Goal: Complete application form: Complete application form

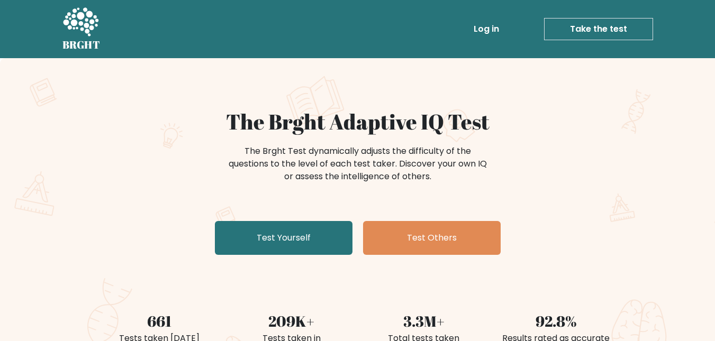
click at [626, 29] on link "Take the test" at bounding box center [598, 29] width 109 height 22
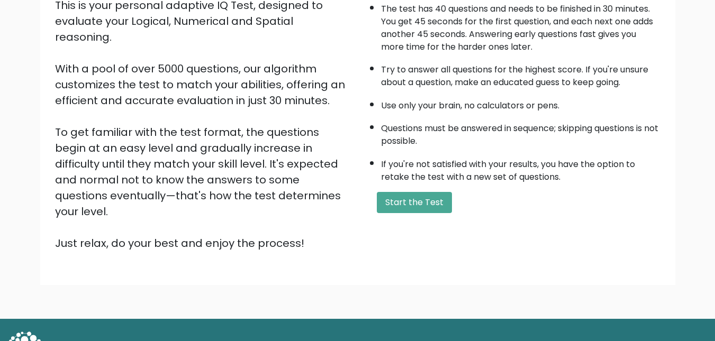
scroll to position [143, 0]
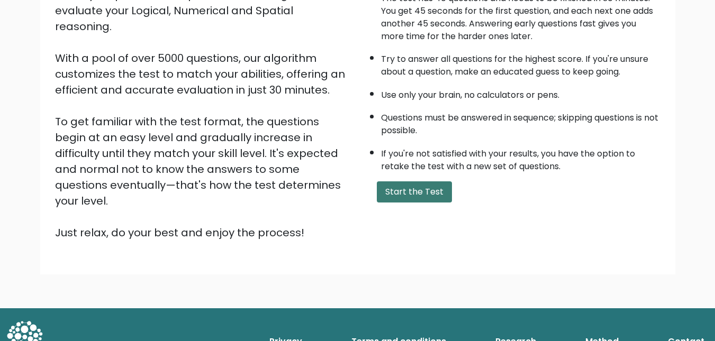
click at [414, 193] on button "Start the Test" at bounding box center [414, 192] width 75 height 21
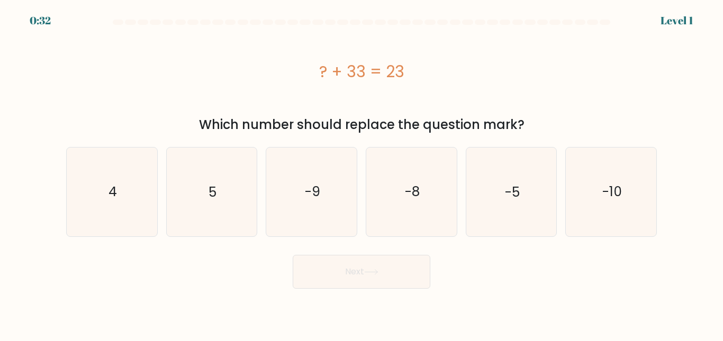
click at [564, 186] on div "f. -10" at bounding box center [611, 191] width 100 height 89
click at [578, 186] on icon "-10" at bounding box center [611, 192] width 88 height 88
click at [362, 174] on input "f. -10" at bounding box center [361, 172] width 1 height 3
radio input "true"
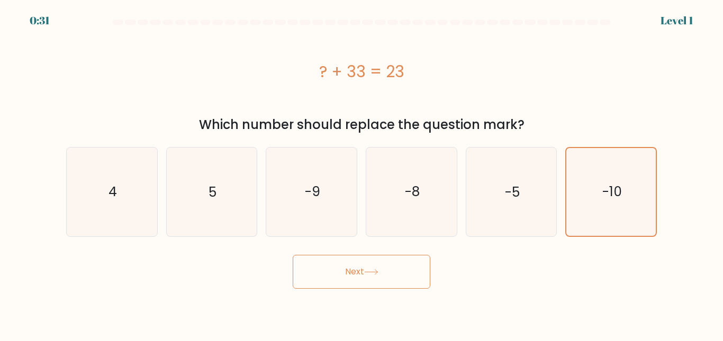
click at [361, 278] on button "Next" at bounding box center [362, 272] width 138 height 34
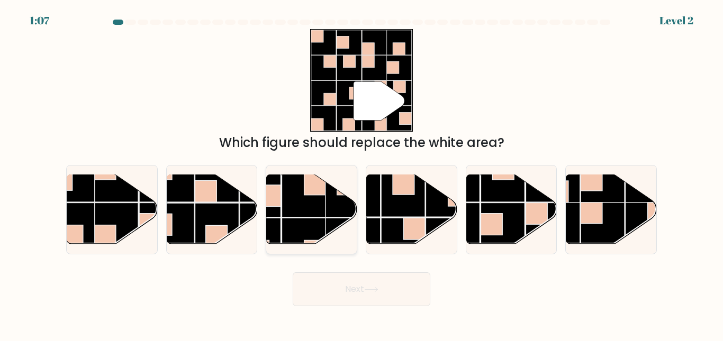
click at [296, 206] on rect at bounding box center [304, 196] width 44 height 44
click at [361, 174] on input "c." at bounding box center [361, 172] width 1 height 3
radio input "true"
click at [354, 291] on button "Next" at bounding box center [362, 290] width 138 height 34
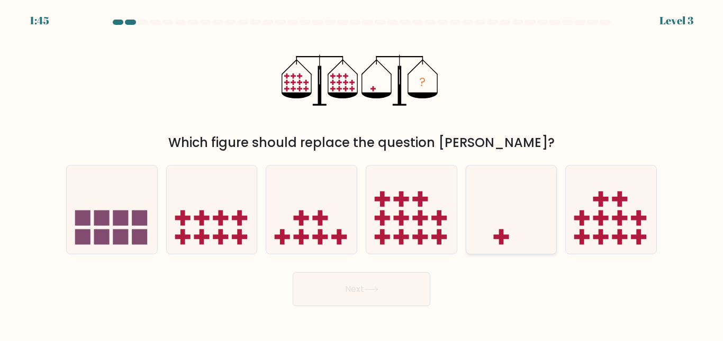
click at [526, 231] on icon at bounding box center [511, 210] width 90 height 75
click at [362, 174] on input "e." at bounding box center [361, 172] width 1 height 3
radio input "true"
click at [375, 295] on button "Next" at bounding box center [362, 290] width 138 height 34
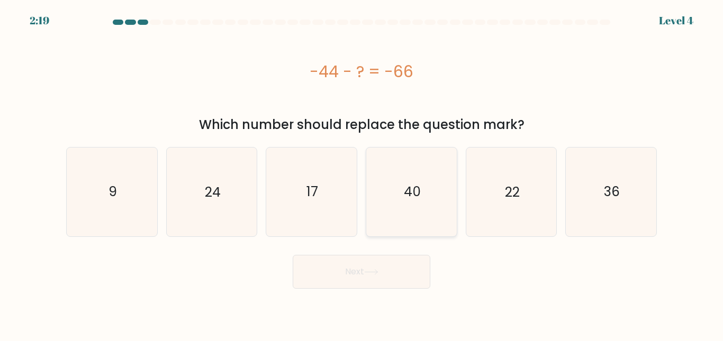
click at [452, 194] on icon "40" at bounding box center [411, 192] width 88 height 88
click at [362, 174] on input "d. 40" at bounding box center [361, 172] width 1 height 3
radio input "true"
click at [506, 202] on icon "22" at bounding box center [511, 192] width 88 height 88
click at [362, 174] on input "e. 22" at bounding box center [361, 172] width 1 height 3
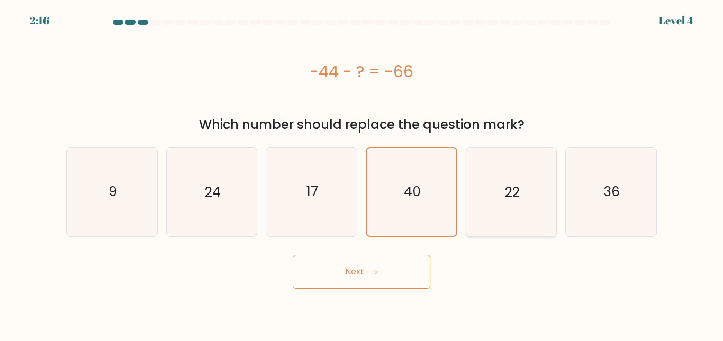
radio input "true"
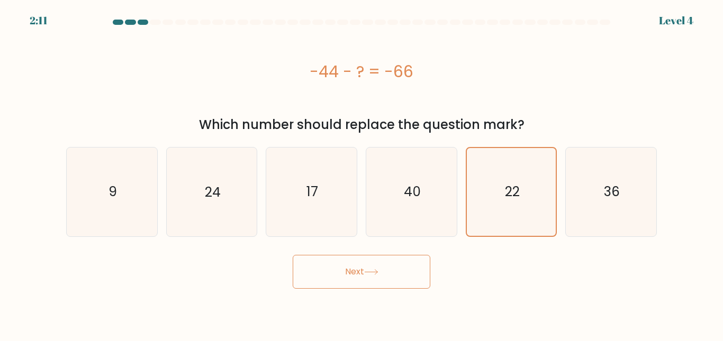
click at [403, 260] on button "Next" at bounding box center [362, 272] width 138 height 34
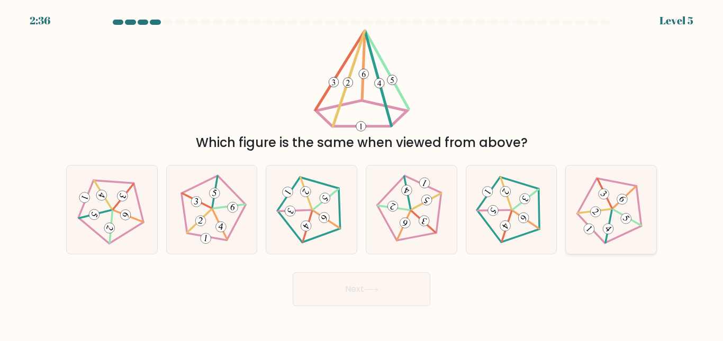
click at [615, 212] on 536 at bounding box center [627, 217] width 28 height 29
click at [362, 174] on input "f." at bounding box center [361, 172] width 1 height 3
radio input "true"
click at [369, 288] on icon at bounding box center [371, 290] width 14 height 6
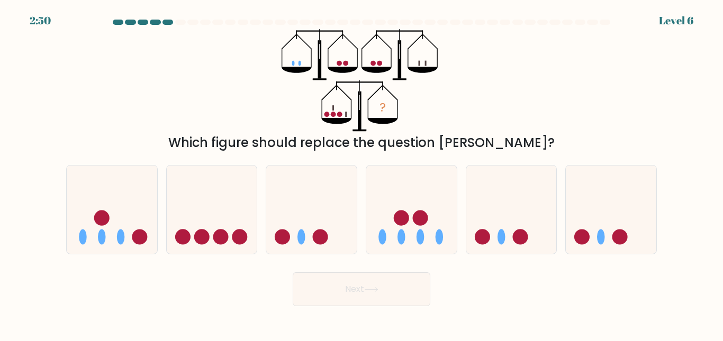
click at [64, 196] on div "a." at bounding box center [112, 209] width 100 height 89
click at [83, 202] on icon at bounding box center [112, 210] width 90 height 75
click at [361, 174] on input "a." at bounding box center [361, 172] width 1 height 3
radio input "true"
click at [355, 280] on button "Next" at bounding box center [362, 290] width 138 height 34
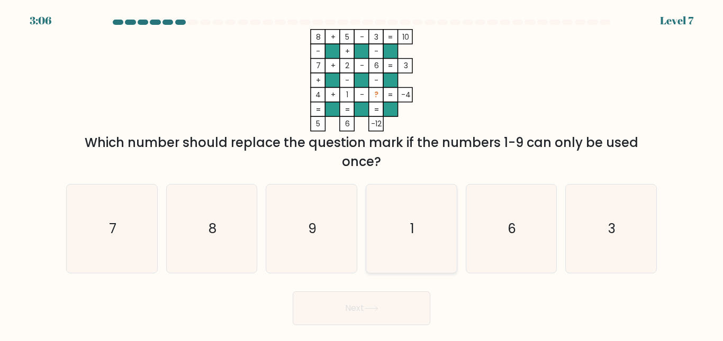
click at [410, 239] on icon "1" at bounding box center [411, 229] width 88 height 88
click at [362, 174] on input "d. 1" at bounding box center [361, 172] width 1 height 3
radio input "true"
click at [326, 230] on icon "9" at bounding box center [311, 229] width 88 height 88
click at [361, 174] on input "c. 9" at bounding box center [361, 172] width 1 height 3
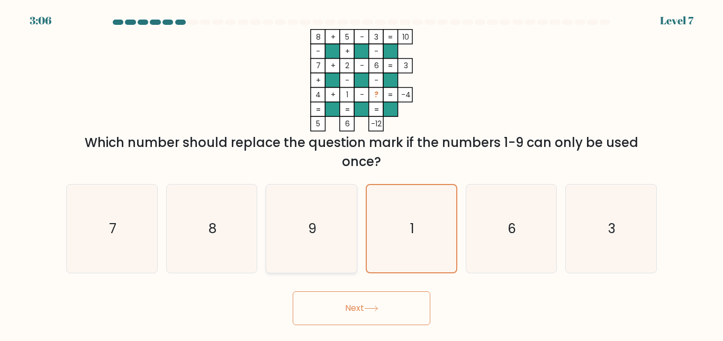
radio input "true"
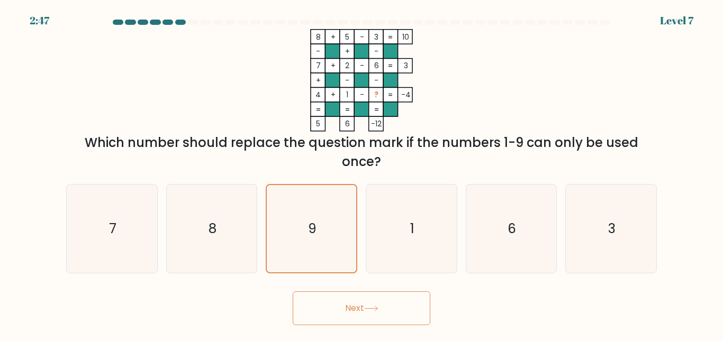
click at [373, 308] on icon at bounding box center [371, 309] width 14 height 6
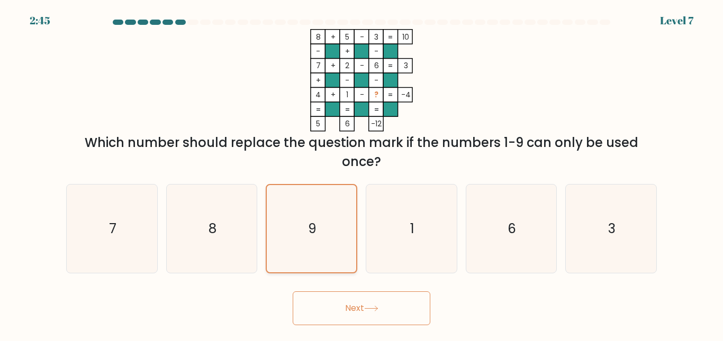
drag, startPoint x: 322, startPoint y: 224, endPoint x: 339, endPoint y: 256, distance: 35.5
click at [320, 237] on icon "9" at bounding box center [311, 228] width 87 height 87
click at [361, 174] on input "c. 9" at bounding box center [361, 172] width 1 height 3
drag, startPoint x: 388, startPoint y: 239, endPoint x: 286, endPoint y: 230, distance: 103.1
click at [360, 243] on div "a. 7 b. 8 c. 9 d." at bounding box center [361, 225] width 599 height 98
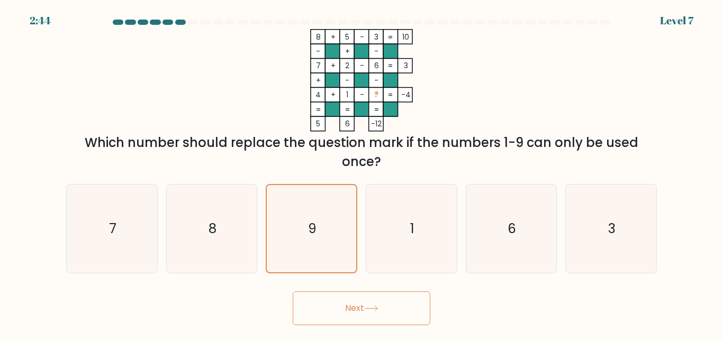
drag, startPoint x: 286, startPoint y: 230, endPoint x: 316, endPoint y: 276, distance: 55.3
click at [286, 232] on icon "9" at bounding box center [311, 228] width 87 height 87
click at [361, 174] on input "c. 9" at bounding box center [361, 172] width 1 height 3
drag, startPoint x: 445, startPoint y: 227, endPoint x: 439, endPoint y: 227, distance: 5.8
click at [440, 227] on icon "1" at bounding box center [411, 229] width 88 height 88
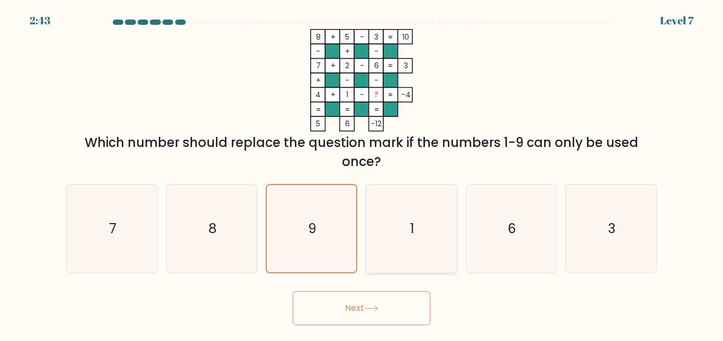
click at [362, 174] on input "d. 1" at bounding box center [361, 172] width 1 height 3
radio input "true"
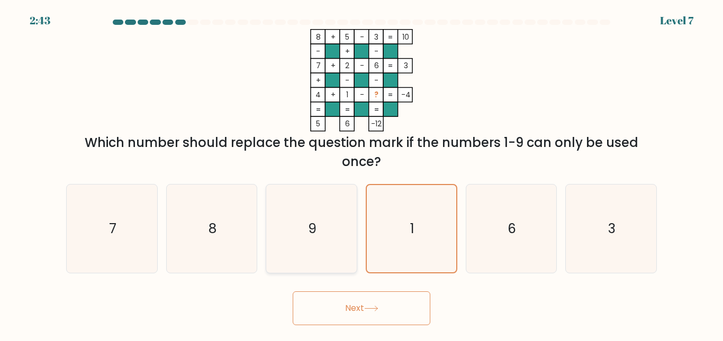
drag, startPoint x: 439, startPoint y: 227, endPoint x: 331, endPoint y: 229, distance: 108.0
click at [408, 232] on icon "1" at bounding box center [411, 228] width 87 height 87
click at [331, 230] on icon "9" at bounding box center [311, 229] width 88 height 88
click at [361, 174] on input "c. 9" at bounding box center [361, 172] width 1 height 3
radio input "true"
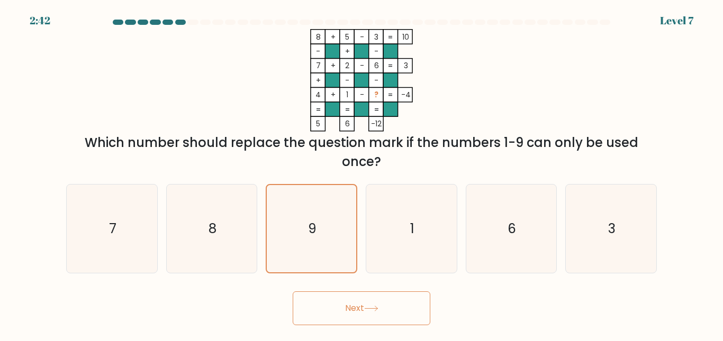
click at [333, 304] on button "Next" at bounding box center [362, 309] width 138 height 34
drag, startPoint x: 341, startPoint y: 227, endPoint x: 334, endPoint y: 251, distance: 24.8
click at [339, 229] on icon "9" at bounding box center [311, 229] width 88 height 88
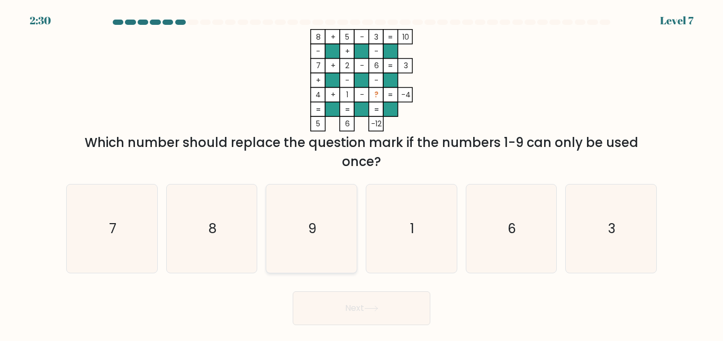
click at [361, 174] on input "c. 9" at bounding box center [361, 172] width 1 height 3
radio input "true"
click at [337, 312] on button "Next" at bounding box center [362, 309] width 138 height 34
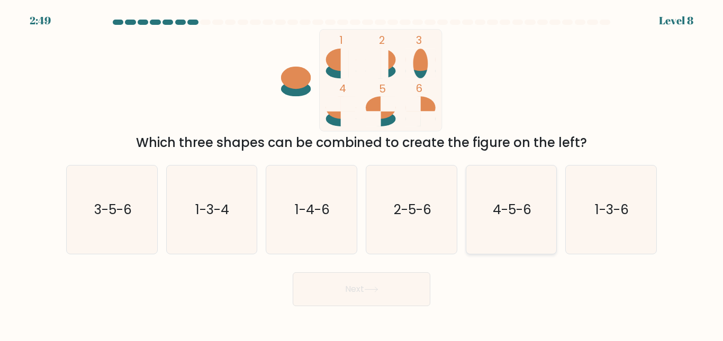
click at [519, 216] on text "4-5-6" at bounding box center [512, 210] width 39 height 19
click at [362, 174] on input "e. 4-5-6" at bounding box center [361, 172] width 1 height 3
radio input "true"
click at [376, 277] on button "Next" at bounding box center [362, 290] width 138 height 34
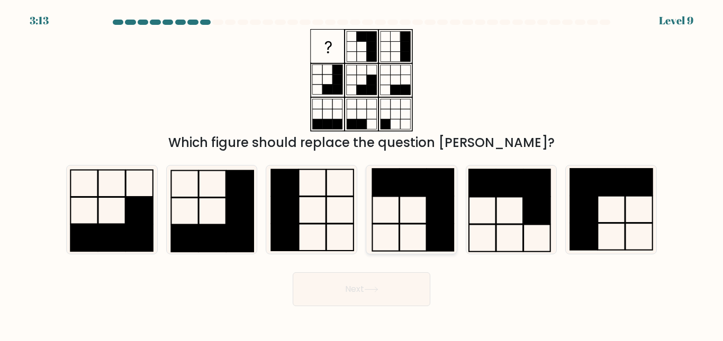
click at [388, 201] on icon at bounding box center [411, 210] width 88 height 88
click at [362, 174] on input "d." at bounding box center [361, 172] width 1 height 3
radio input "true"
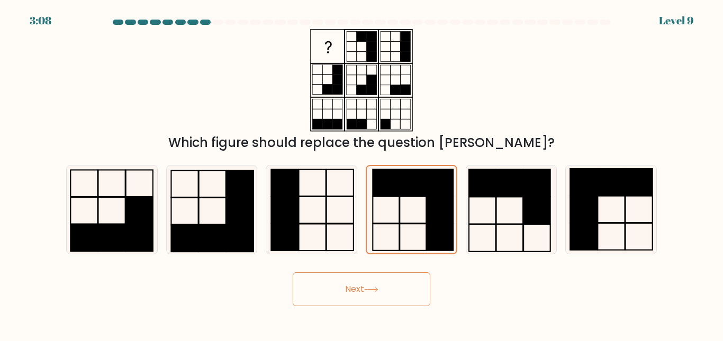
click at [377, 288] on icon at bounding box center [371, 290] width 14 height 6
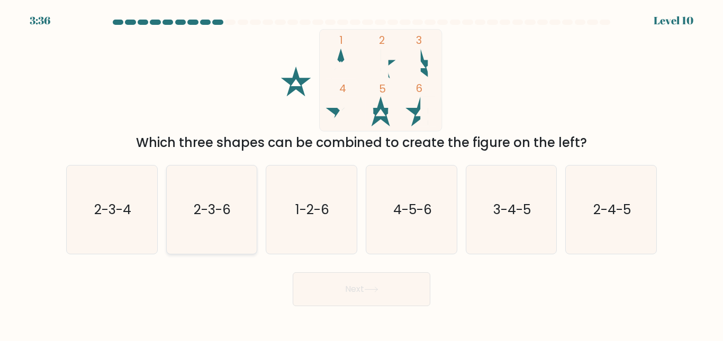
click at [212, 207] on text "2-3-6" at bounding box center [212, 210] width 37 height 19
click at [361, 174] on input "b. 2-3-6" at bounding box center [361, 172] width 1 height 3
radio input "true"
click at [378, 291] on icon at bounding box center [371, 290] width 14 height 6
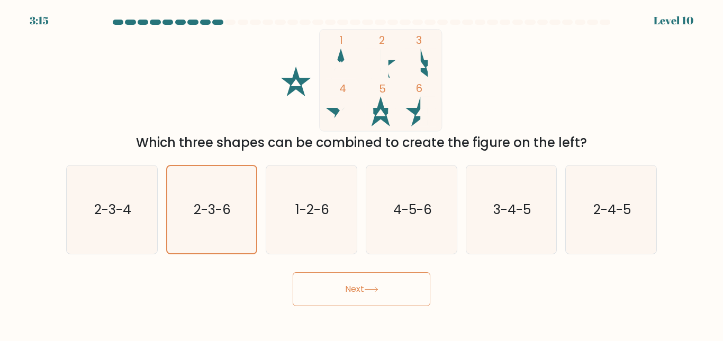
click at [378, 291] on icon at bounding box center [371, 290] width 14 height 6
click at [237, 226] on icon "2-3-6" at bounding box center [211, 209] width 87 height 87
click at [361, 174] on input "b. 2-3-6" at bounding box center [361, 172] width 1 height 3
drag, startPoint x: 305, startPoint y: 223, endPoint x: 261, endPoint y: 222, distance: 44.5
click at [301, 225] on icon "1-2-6" at bounding box center [311, 210] width 88 height 88
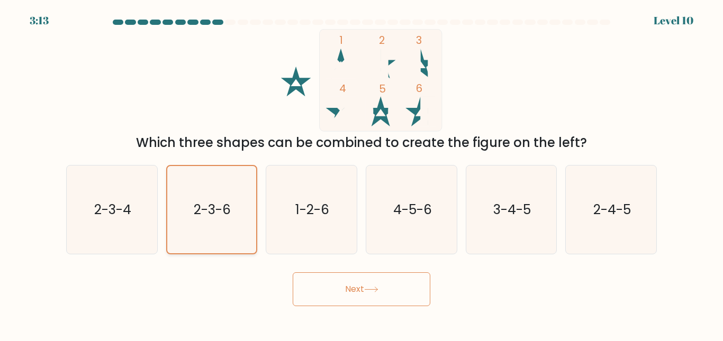
click at [229, 220] on icon "2-3-6" at bounding box center [211, 209] width 87 height 87
click at [361, 174] on input "b. 2-3-6" at bounding box center [361, 172] width 1 height 3
drag, startPoint x: 338, startPoint y: 275, endPoint x: 342, endPoint y: 287, distance: 13.2
click at [340, 282] on button "Next" at bounding box center [362, 290] width 138 height 34
drag, startPoint x: 342, startPoint y: 287, endPoint x: 251, endPoint y: 201, distance: 125.4
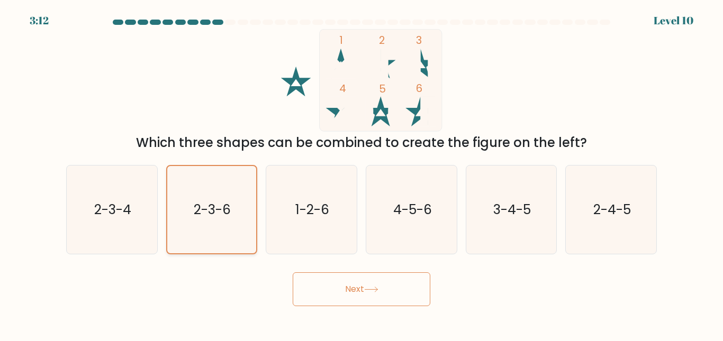
click at [342, 287] on button "Next" at bounding box center [362, 290] width 138 height 34
click at [227, 217] on text "2-3-6" at bounding box center [212, 210] width 37 height 19
click at [361, 174] on input "b. 2-3-6" at bounding box center [361, 172] width 1 height 3
radio input "true"
click at [390, 291] on button "Next" at bounding box center [362, 290] width 138 height 34
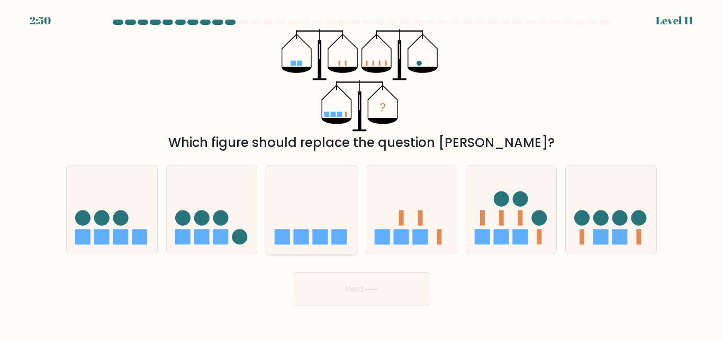
click at [278, 198] on icon at bounding box center [311, 210] width 90 height 75
click at [361, 174] on input "c." at bounding box center [361, 172] width 1 height 3
radio input "true"
click at [241, 200] on icon at bounding box center [212, 210] width 90 height 75
click at [361, 174] on input "b." at bounding box center [361, 172] width 1 height 3
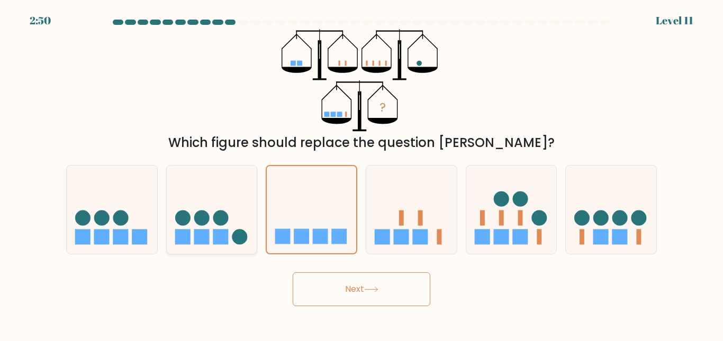
radio input "true"
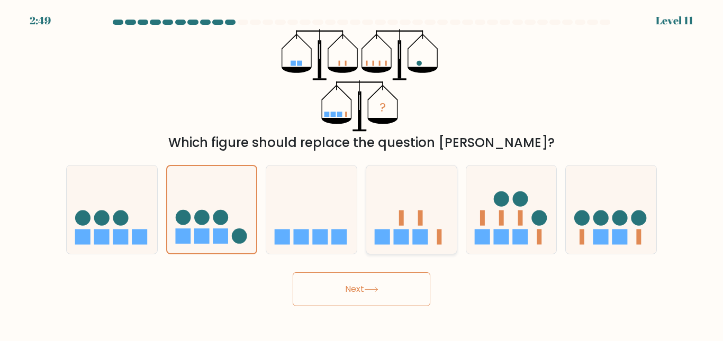
click at [406, 206] on icon at bounding box center [411, 210] width 90 height 75
click at [362, 174] on input "d." at bounding box center [361, 172] width 1 height 3
radio input "true"
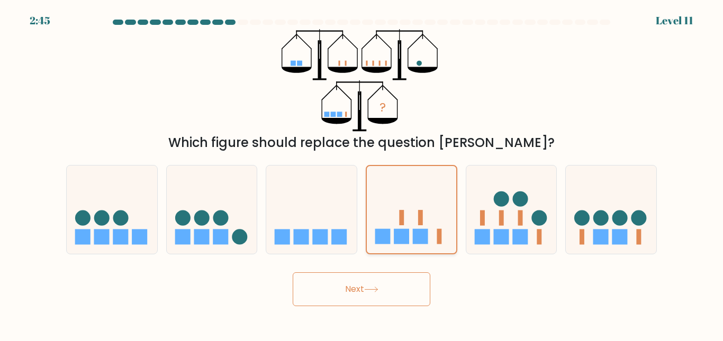
click at [420, 201] on icon at bounding box center [411, 210] width 89 height 74
click at [362, 174] on input "d." at bounding box center [361, 172] width 1 height 3
drag, startPoint x: 323, startPoint y: 215, endPoint x: 346, endPoint y: 222, distance: 23.9
click at [327, 219] on icon at bounding box center [311, 210] width 90 height 75
click at [361, 174] on input "c." at bounding box center [361, 172] width 1 height 3
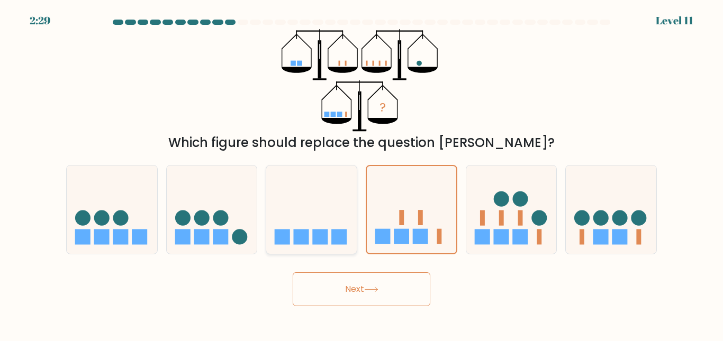
radio input "true"
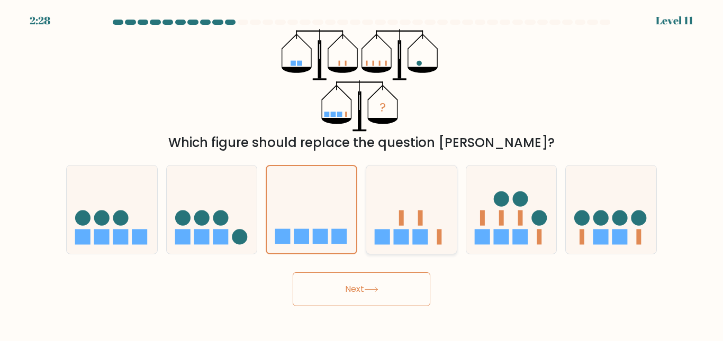
drag, startPoint x: 407, startPoint y: 223, endPoint x: 393, endPoint y: 244, distance: 25.2
click at [407, 224] on icon at bounding box center [411, 210] width 90 height 75
click at [362, 174] on input "d." at bounding box center [361, 172] width 1 height 3
radio input "true"
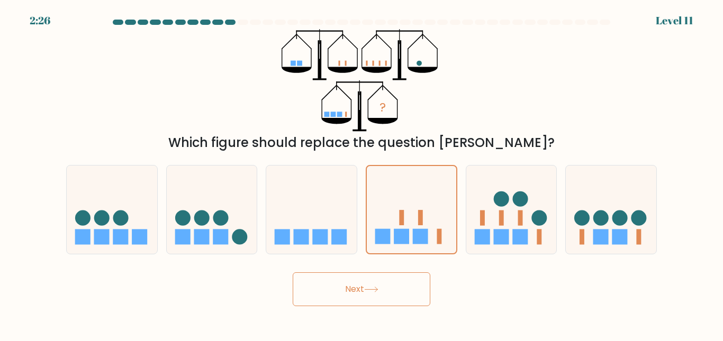
click at [365, 286] on button "Next" at bounding box center [362, 290] width 138 height 34
click at [366, 291] on button "Next" at bounding box center [362, 290] width 138 height 34
click at [391, 223] on icon at bounding box center [411, 210] width 90 height 75
click at [362, 174] on input "d." at bounding box center [361, 172] width 1 height 3
radio input "true"
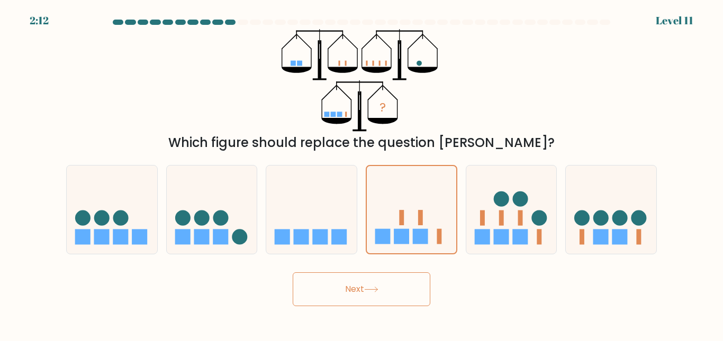
click at [404, 284] on button "Next" at bounding box center [362, 290] width 138 height 34
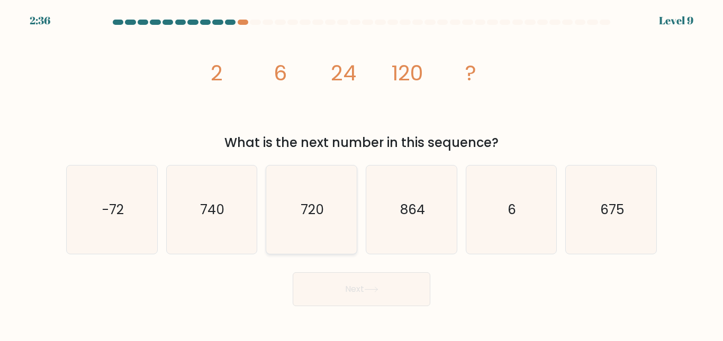
drag, startPoint x: 324, startPoint y: 201, endPoint x: 324, endPoint y: 225, distance: 24.9
click at [324, 204] on text "720" at bounding box center [312, 210] width 23 height 19
click at [361, 174] on input "c. 720" at bounding box center [361, 172] width 1 height 3
radio input "true"
click at [346, 283] on button "Next" at bounding box center [362, 290] width 138 height 34
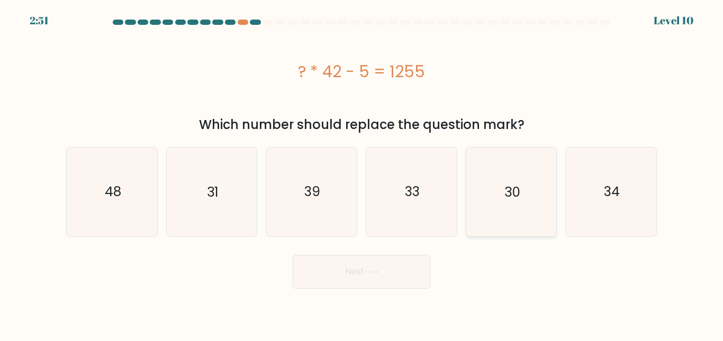
click at [513, 206] on icon "30" at bounding box center [511, 192] width 88 height 88
click at [362, 174] on input "e. 30" at bounding box center [361, 172] width 1 height 3
radio input "true"
click at [388, 277] on button "Next" at bounding box center [362, 272] width 138 height 34
click at [357, 280] on button "Next" at bounding box center [362, 272] width 138 height 34
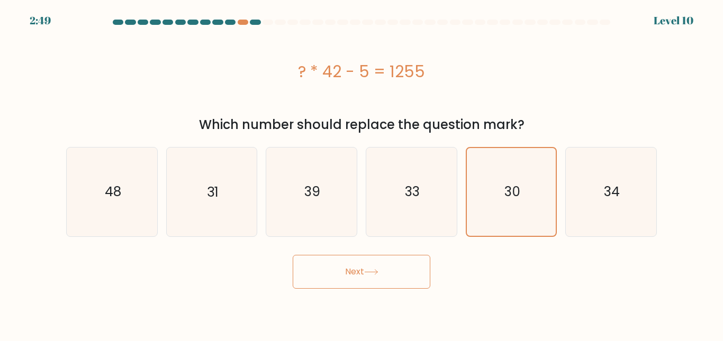
click at [357, 280] on button "Next" at bounding box center [362, 272] width 138 height 34
click at [501, 189] on icon "30" at bounding box center [511, 192] width 88 height 88
click at [362, 174] on input "e. 30" at bounding box center [361, 172] width 1 height 3
radio input "true"
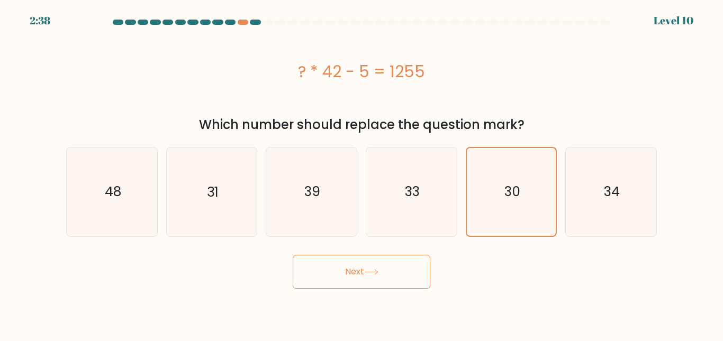
click at [377, 271] on icon at bounding box center [371, 272] width 13 height 5
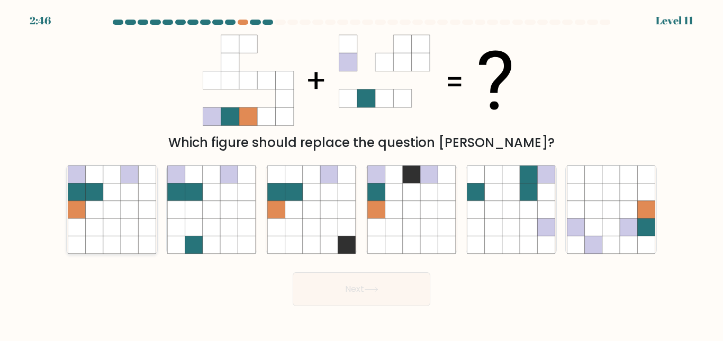
click at [113, 194] on icon at bounding box center [111, 191] width 17 height 17
click at [361, 174] on input "a." at bounding box center [361, 172] width 1 height 3
radio input "true"
click at [379, 283] on button "Next" at bounding box center [362, 290] width 138 height 34
click at [375, 291] on icon at bounding box center [371, 290] width 14 height 6
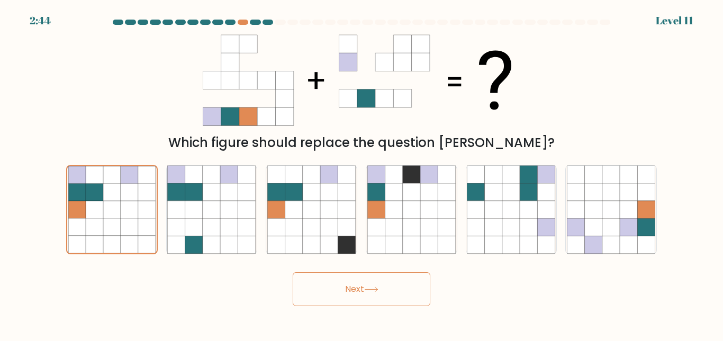
click at [375, 291] on icon at bounding box center [371, 290] width 14 height 6
click at [113, 203] on icon at bounding box center [111, 209] width 17 height 17
click at [361, 174] on input "a." at bounding box center [361, 172] width 1 height 3
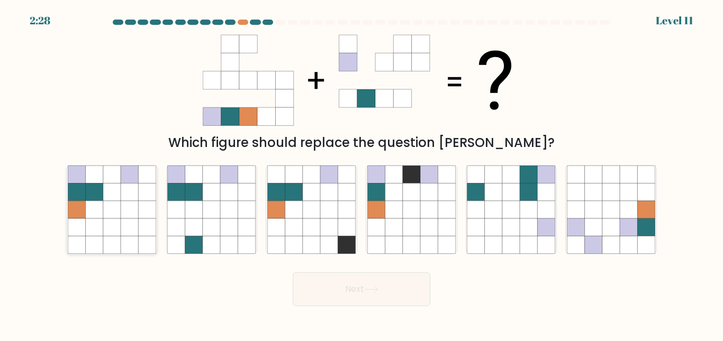
radio input "true"
click at [348, 292] on button "Next" at bounding box center [362, 290] width 138 height 34
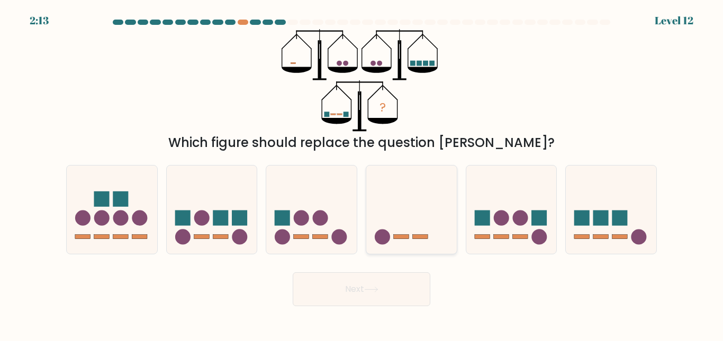
click at [400, 233] on icon at bounding box center [411, 210] width 90 height 75
click at [362, 174] on input "d." at bounding box center [361, 172] width 1 height 3
radio input "true"
click at [346, 294] on button "Next" at bounding box center [362, 290] width 138 height 34
click at [372, 286] on button "Next" at bounding box center [362, 290] width 138 height 34
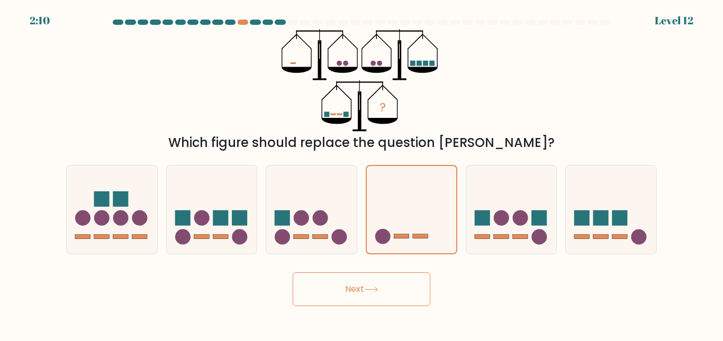
click at [372, 286] on button "Next" at bounding box center [362, 290] width 138 height 34
click at [394, 219] on icon at bounding box center [411, 210] width 90 height 75
click at [362, 174] on input "d." at bounding box center [361, 172] width 1 height 3
radio input "true"
click at [377, 301] on button "Next" at bounding box center [362, 290] width 138 height 34
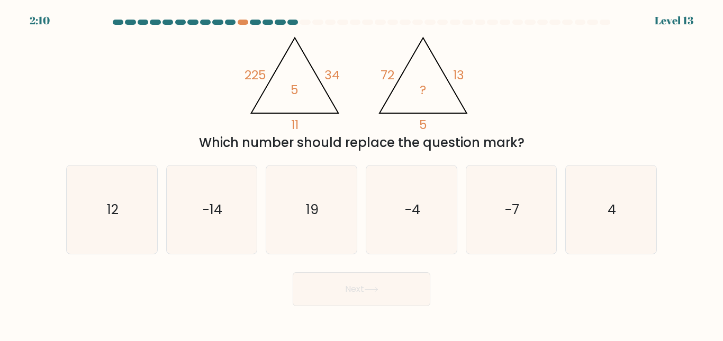
drag, startPoint x: 377, startPoint y: 301, endPoint x: 414, endPoint y: 260, distance: 55.1
click at [414, 260] on form at bounding box center [361, 163] width 723 height 287
click at [420, 216] on icon "-4" at bounding box center [411, 210] width 88 height 88
click at [362, 174] on input "d. -4" at bounding box center [361, 172] width 1 height 3
radio input "true"
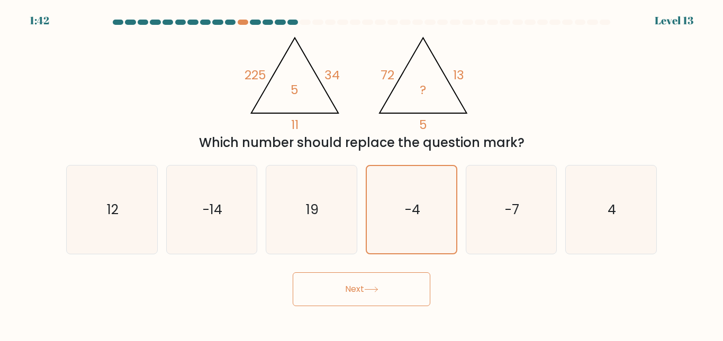
click at [393, 292] on button "Next" at bounding box center [362, 290] width 138 height 34
click at [347, 285] on button "Next" at bounding box center [362, 290] width 138 height 34
click at [424, 216] on icon "-4" at bounding box center [411, 210] width 88 height 88
click at [362, 174] on input "d. -4" at bounding box center [361, 172] width 1 height 3
radio input "true"
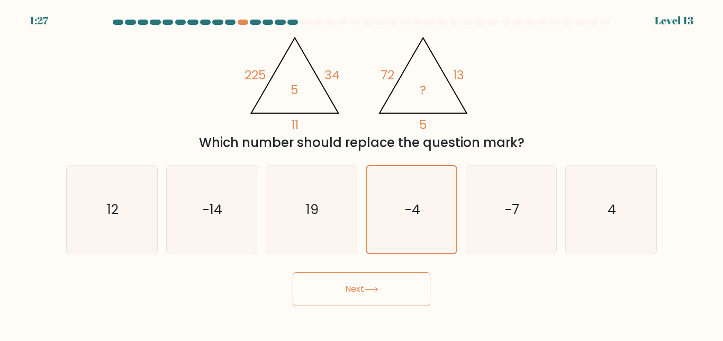
click at [368, 284] on button "Next" at bounding box center [362, 290] width 138 height 34
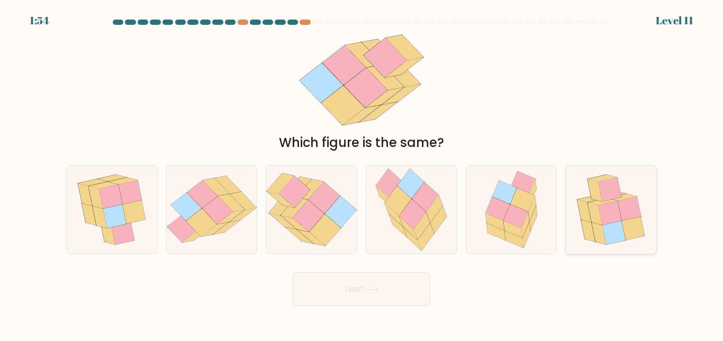
click at [620, 208] on icon at bounding box center [629, 209] width 23 height 24
click at [362, 174] on input "f." at bounding box center [361, 172] width 1 height 3
radio input "true"
click at [385, 287] on button "Next" at bounding box center [362, 290] width 138 height 34
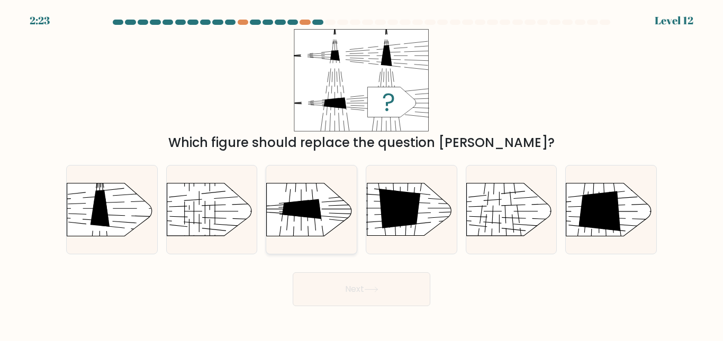
click at [318, 206] on icon at bounding box center [301, 209] width 39 height 20
click at [361, 174] on input "c." at bounding box center [361, 172] width 1 height 3
radio input "true"
click at [376, 287] on icon at bounding box center [371, 290] width 14 height 6
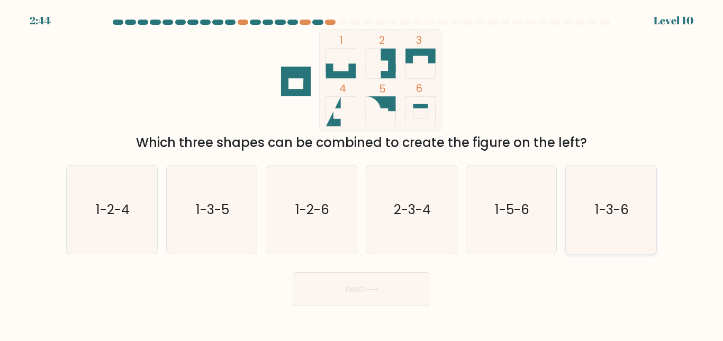
click at [615, 189] on icon "1-3-6" at bounding box center [611, 210] width 88 height 88
click at [362, 174] on input "f. 1-3-6" at bounding box center [361, 172] width 1 height 3
radio input "true"
click at [381, 285] on button "Next" at bounding box center [362, 290] width 138 height 34
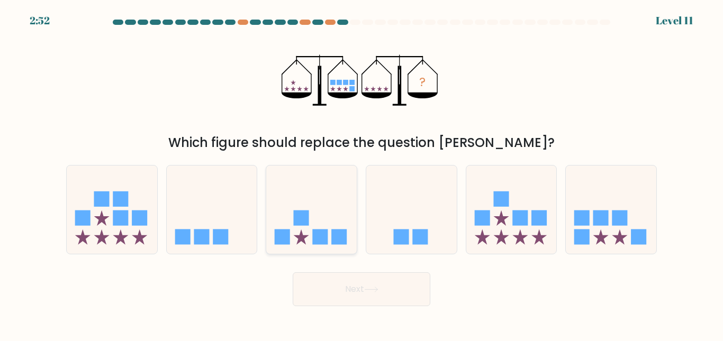
click at [291, 228] on icon at bounding box center [311, 210] width 90 height 75
click at [361, 174] on input "c." at bounding box center [361, 172] width 1 height 3
radio input "true"
click at [356, 298] on button "Next" at bounding box center [362, 290] width 138 height 34
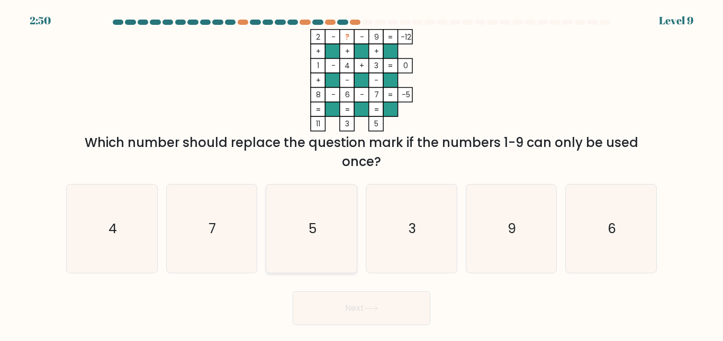
click at [333, 232] on icon "5" at bounding box center [311, 229] width 88 height 88
click at [361, 174] on input "c. 5" at bounding box center [361, 172] width 1 height 3
radio input "true"
click at [348, 304] on button "Next" at bounding box center [362, 309] width 138 height 34
click at [352, 318] on button "Next" at bounding box center [362, 309] width 138 height 34
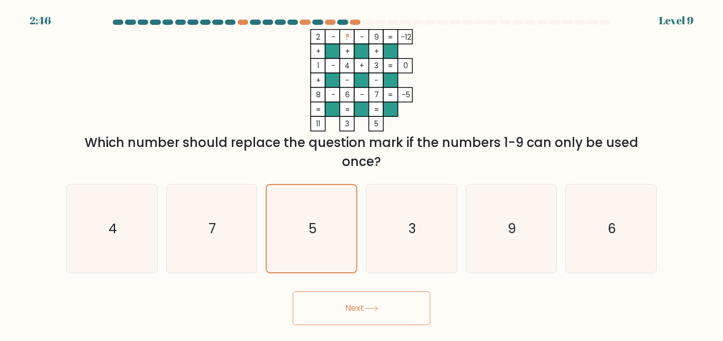
click at [352, 318] on button "Next" at bounding box center [362, 309] width 138 height 34
click at [294, 222] on icon "5" at bounding box center [311, 229] width 88 height 88
click at [361, 174] on input "c. 5" at bounding box center [361, 172] width 1 height 3
radio input "true"
click at [355, 312] on button "Next" at bounding box center [362, 309] width 138 height 34
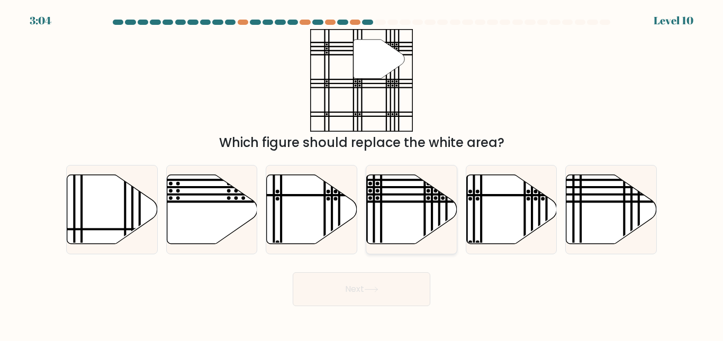
click at [427, 203] on icon at bounding box center [412, 209] width 90 height 69
click at [362, 174] on input "d." at bounding box center [361, 172] width 1 height 3
radio input "true"
click at [382, 291] on button "Next" at bounding box center [362, 290] width 138 height 34
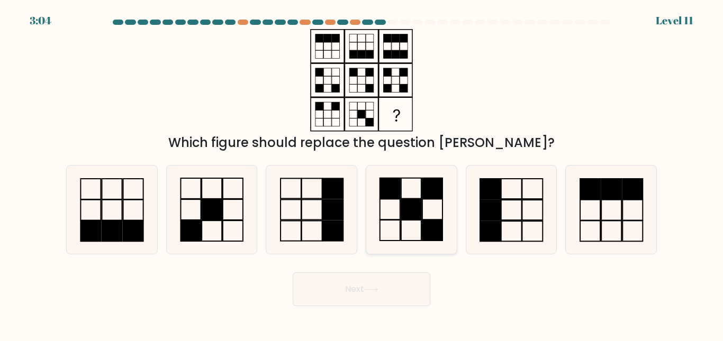
click at [412, 221] on rect at bounding box center [411, 230] width 20 height 21
click at [362, 174] on input "d." at bounding box center [361, 172] width 1 height 3
radio input "true"
click at [365, 291] on button "Next" at bounding box center [362, 290] width 138 height 34
click at [367, 283] on button "Next" at bounding box center [362, 290] width 138 height 34
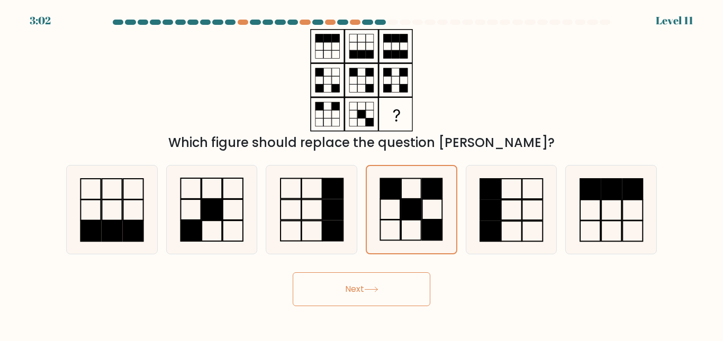
click at [367, 283] on button "Next" at bounding box center [362, 290] width 138 height 34
click at [388, 241] on icon at bounding box center [411, 210] width 88 height 88
click at [362, 174] on input "d." at bounding box center [361, 172] width 1 height 3
radio input "true"
click at [377, 282] on button "Next" at bounding box center [362, 290] width 138 height 34
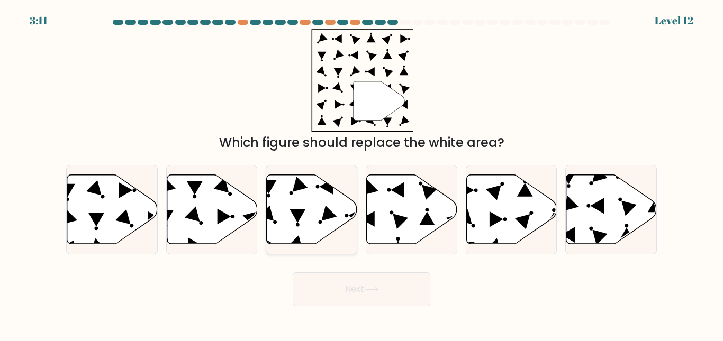
click at [315, 202] on icon at bounding box center [312, 209] width 90 height 69
click at [361, 174] on input "c." at bounding box center [361, 172] width 1 height 3
radio input "true"
click at [355, 286] on button "Next" at bounding box center [362, 290] width 138 height 34
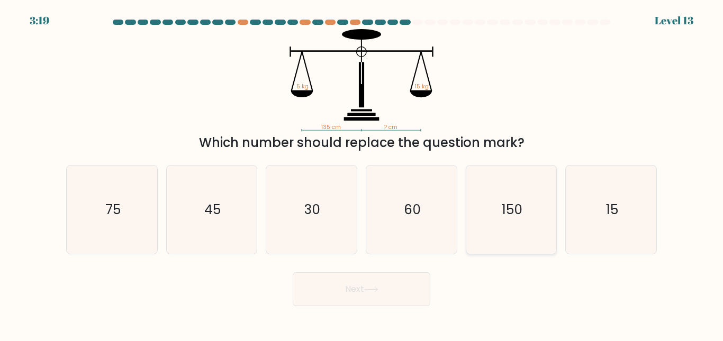
click at [527, 227] on icon "150" at bounding box center [511, 210] width 88 height 88
click at [362, 174] on input "e. 150" at bounding box center [361, 172] width 1 height 3
radio input "true"
click at [392, 293] on button "Next" at bounding box center [362, 290] width 138 height 34
click at [363, 289] on button "Next" at bounding box center [362, 290] width 138 height 34
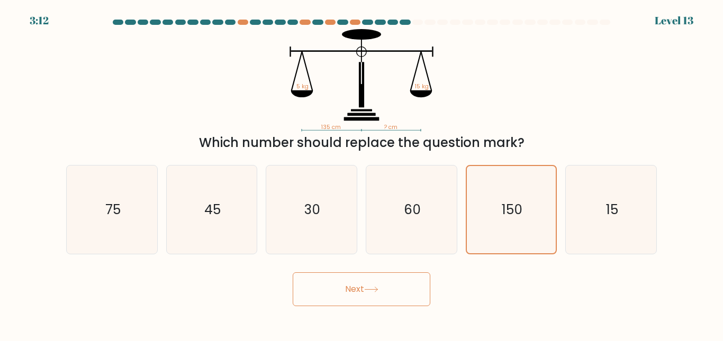
click at [363, 289] on button "Next" at bounding box center [362, 290] width 138 height 34
click at [513, 218] on text "150" at bounding box center [512, 210] width 21 height 19
click at [362, 174] on input "e. 150" at bounding box center [361, 172] width 1 height 3
radio input "true"
click at [368, 296] on button "Next" at bounding box center [362, 290] width 138 height 34
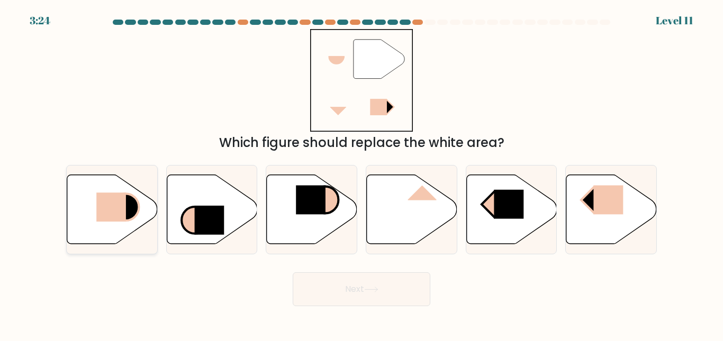
click at [103, 237] on icon at bounding box center [112, 209] width 90 height 69
click at [361, 174] on input "a." at bounding box center [361, 172] width 1 height 3
radio input "true"
click at [359, 288] on button "Next" at bounding box center [362, 290] width 138 height 34
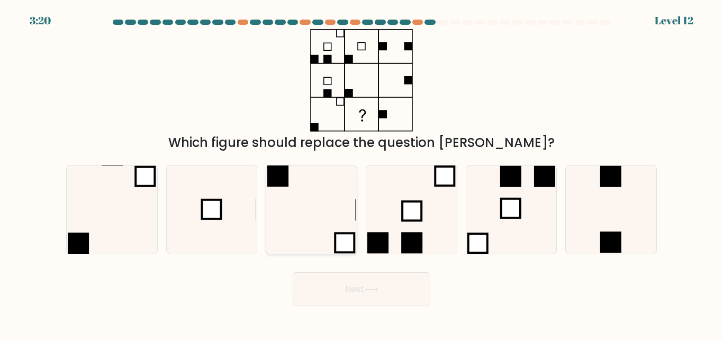
click at [319, 225] on icon at bounding box center [311, 210] width 88 height 88
click at [361, 174] on input "c." at bounding box center [361, 172] width 1 height 3
radio input "true"
click at [358, 296] on button "Next" at bounding box center [362, 290] width 138 height 34
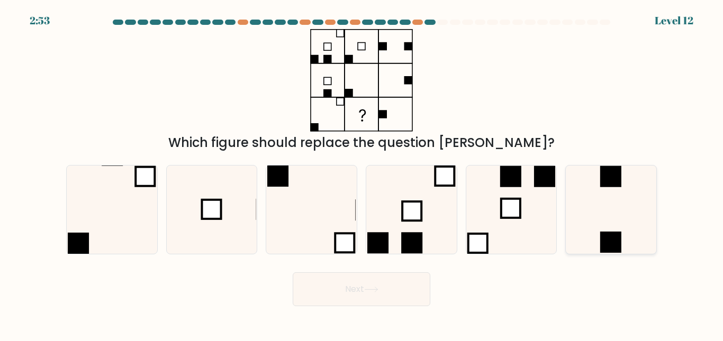
click at [612, 228] on icon at bounding box center [611, 210] width 88 height 88
click at [362, 174] on input "f." at bounding box center [361, 172] width 1 height 3
radio input "true"
click at [369, 295] on button "Next" at bounding box center [362, 290] width 138 height 34
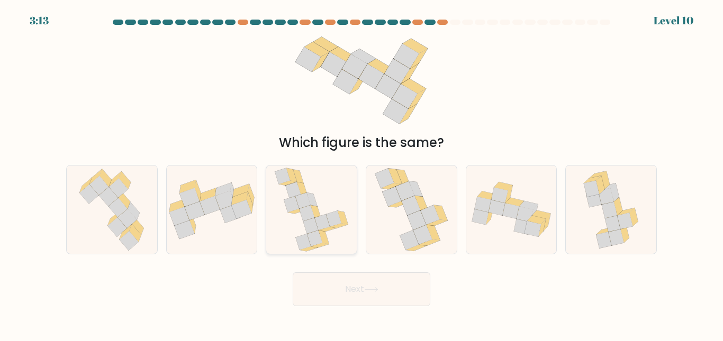
click at [303, 203] on icon at bounding box center [302, 201] width 15 height 16
click at [361, 174] on input "c." at bounding box center [361, 172] width 1 height 3
radio input "true"
click at [352, 292] on button "Next" at bounding box center [362, 290] width 138 height 34
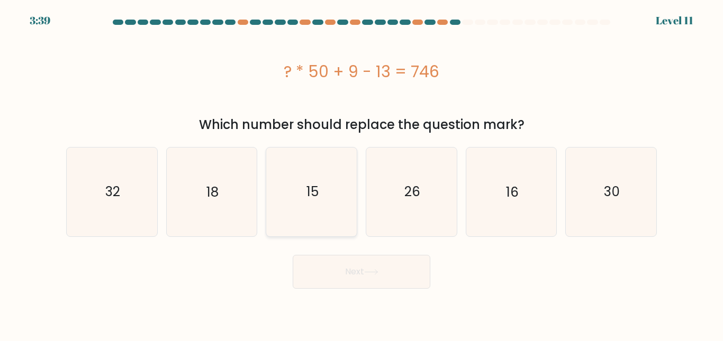
click at [279, 150] on icon "15" at bounding box center [311, 192] width 88 height 88
click at [361, 171] on input "c. 15" at bounding box center [361, 172] width 1 height 3
radio input "true"
click at [442, 207] on icon "26" at bounding box center [411, 192] width 88 height 88
click at [362, 174] on input "d. 26" at bounding box center [361, 172] width 1 height 3
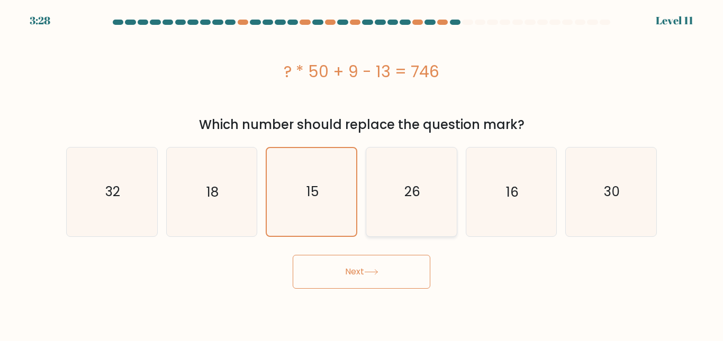
radio input "true"
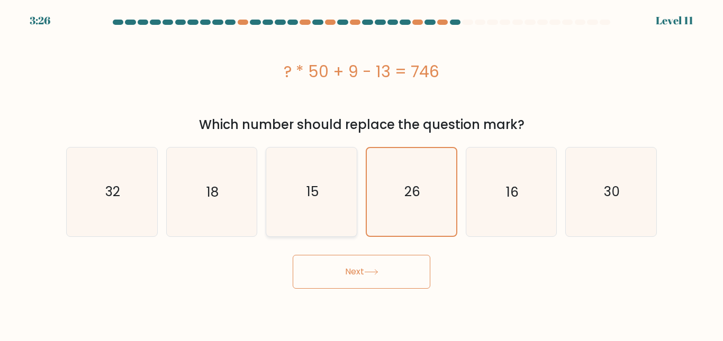
click at [320, 194] on icon "15" at bounding box center [311, 192] width 88 height 88
click at [361, 174] on input "c. 15" at bounding box center [361, 172] width 1 height 3
radio input "true"
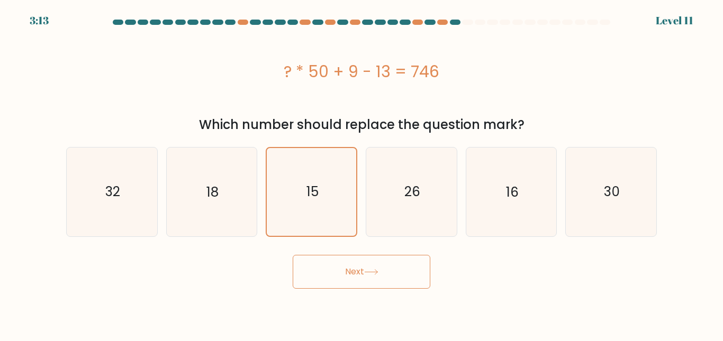
click at [368, 275] on icon at bounding box center [371, 272] width 14 height 6
click at [322, 197] on icon "15" at bounding box center [311, 192] width 88 height 88
click at [361, 174] on input "c. 15" at bounding box center [361, 172] width 1 height 3
radio input "true"
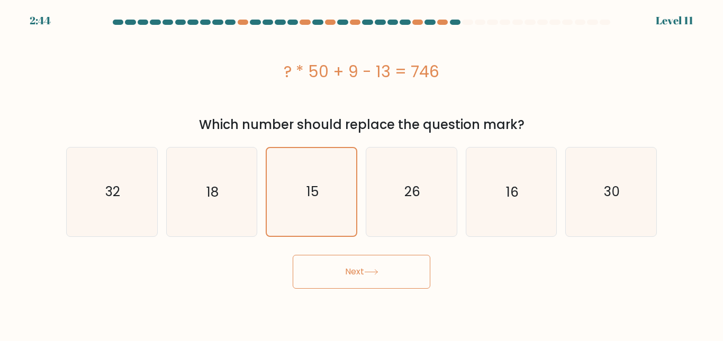
click at [353, 269] on button "Next" at bounding box center [362, 272] width 138 height 34
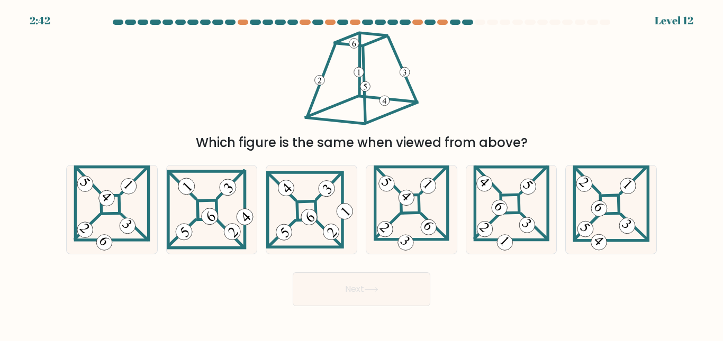
click at [353, 269] on div "Next" at bounding box center [361, 286] width 603 height 39
click at [611, 205] on icon at bounding box center [611, 210] width 77 height 88
click at [362, 174] on input "f." at bounding box center [361, 172] width 1 height 3
radio input "true"
click at [363, 289] on button "Next" at bounding box center [362, 290] width 138 height 34
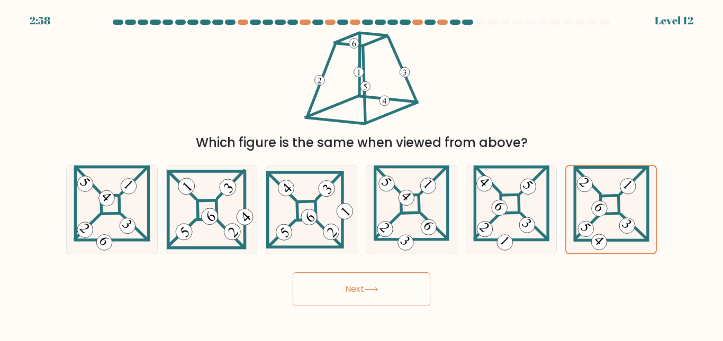
click at [363, 289] on button "Next" at bounding box center [362, 290] width 138 height 34
click at [590, 198] on icon at bounding box center [611, 210] width 77 height 88
click at [362, 174] on input "f." at bounding box center [361, 172] width 1 height 3
radio input "true"
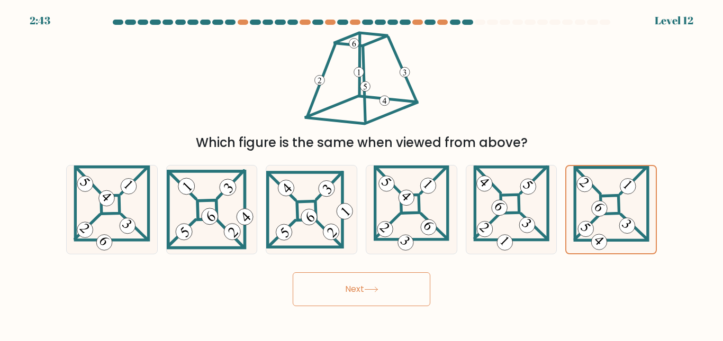
click at [383, 292] on button "Next" at bounding box center [362, 290] width 138 height 34
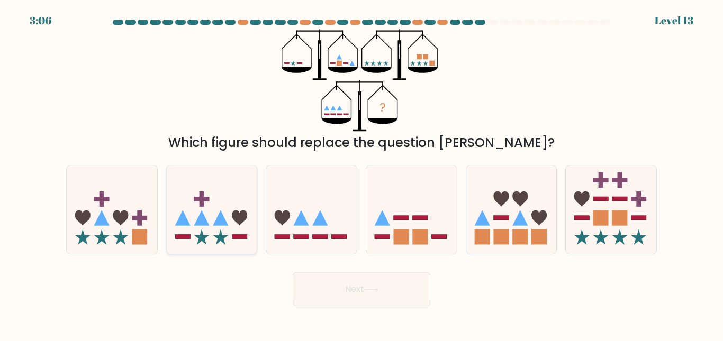
click at [219, 219] on icon at bounding box center [220, 217] width 15 height 15
click at [361, 174] on input "b." at bounding box center [361, 172] width 1 height 3
radio input "true"
click at [314, 288] on button "Next" at bounding box center [362, 290] width 138 height 34
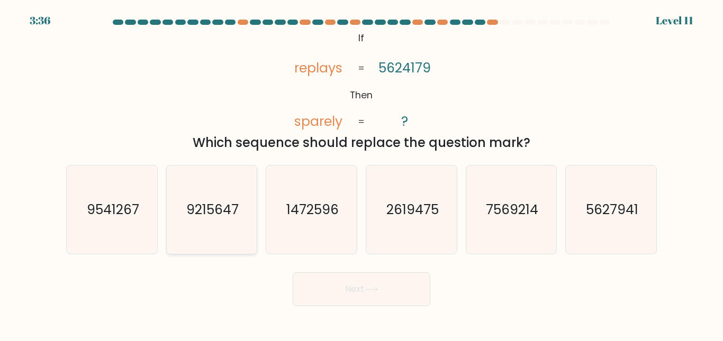
click at [227, 210] on text "9215647" at bounding box center [212, 210] width 52 height 19
click at [361, 174] on input "b. 9215647" at bounding box center [361, 172] width 1 height 3
radio input "true"
click at [364, 290] on button "Next" at bounding box center [362, 290] width 138 height 34
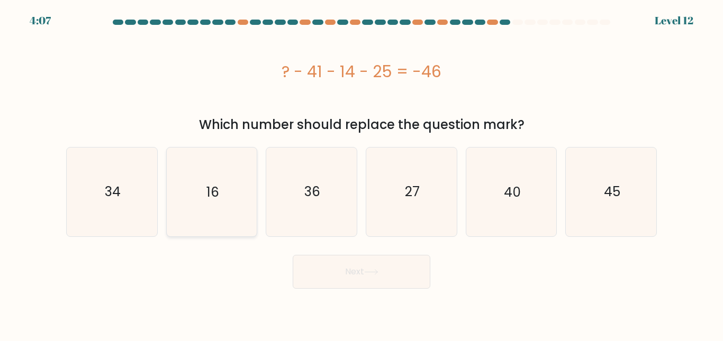
click at [202, 213] on icon "16" at bounding box center [211, 192] width 88 height 88
click at [361, 174] on input "b. 16" at bounding box center [361, 172] width 1 height 3
radio input "true"
click at [73, 199] on icon "34" at bounding box center [112, 192] width 88 height 88
click at [361, 174] on input "a. 34" at bounding box center [361, 172] width 1 height 3
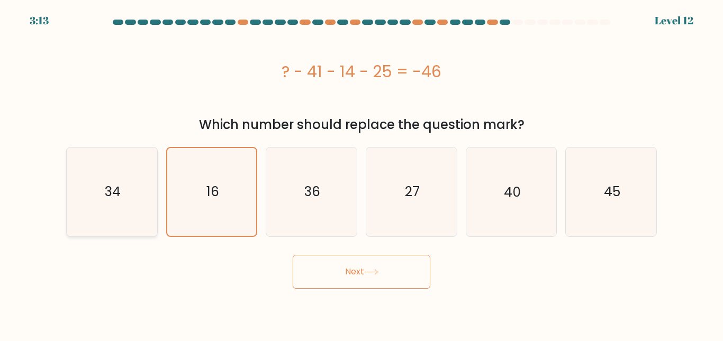
radio input "true"
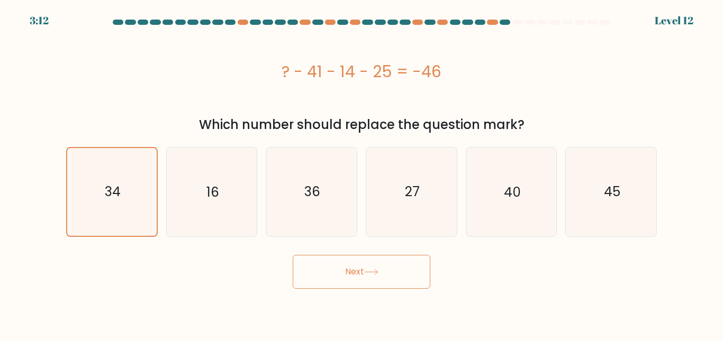
click at [366, 278] on button "Next" at bounding box center [362, 272] width 138 height 34
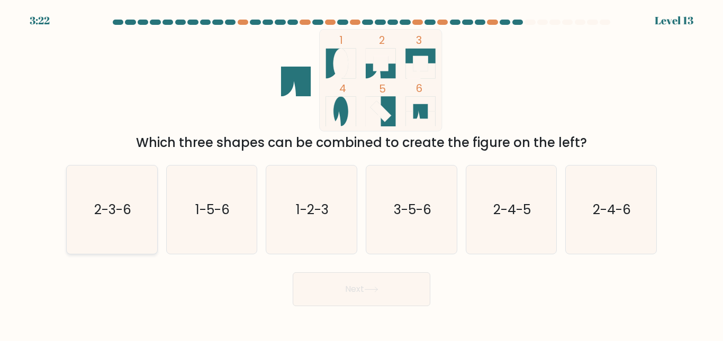
click at [107, 203] on text "2-3-6" at bounding box center [112, 210] width 37 height 19
click at [361, 174] on input "a. 2-3-6" at bounding box center [361, 172] width 1 height 3
radio input "true"
click at [354, 295] on button "Next" at bounding box center [362, 290] width 138 height 34
click at [396, 286] on button "Next" at bounding box center [362, 290] width 138 height 34
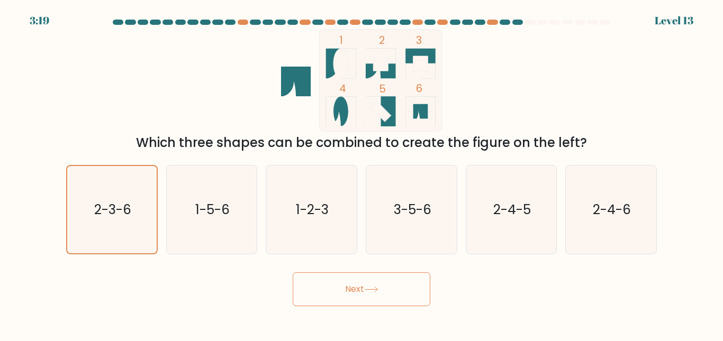
click at [396, 286] on button "Next" at bounding box center [362, 290] width 138 height 34
click at [147, 220] on icon "2-3-6" at bounding box center [112, 210] width 88 height 88
click at [361, 174] on input "a. 2-3-6" at bounding box center [361, 172] width 1 height 3
radio input "true"
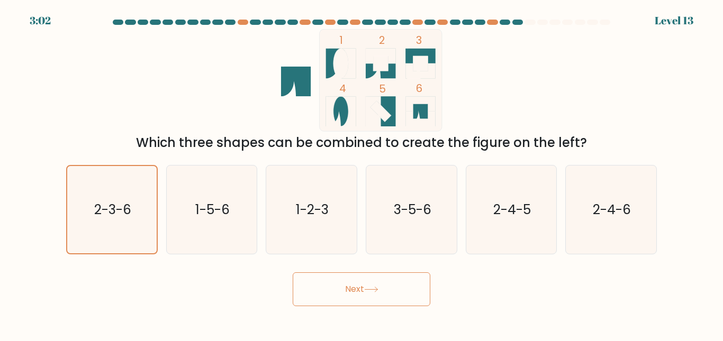
click at [365, 290] on button "Next" at bounding box center [362, 290] width 138 height 34
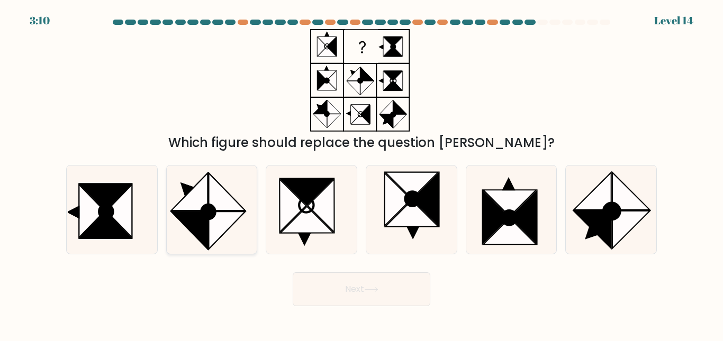
click at [199, 218] on icon at bounding box center [189, 231] width 37 height 38
click at [361, 174] on input "b." at bounding box center [361, 172] width 1 height 3
radio input "true"
click at [366, 280] on button "Next" at bounding box center [362, 290] width 138 height 34
click at [375, 292] on icon at bounding box center [371, 290] width 14 height 6
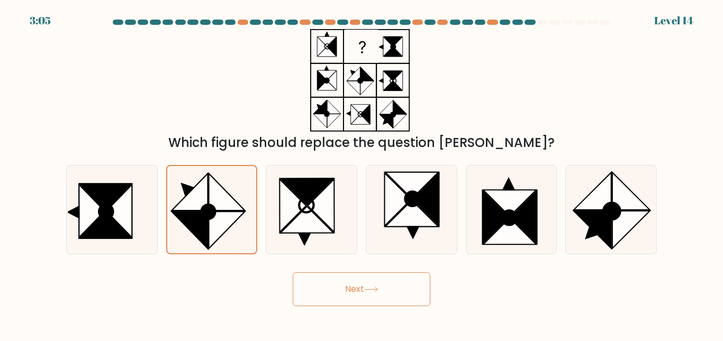
click at [393, 283] on button "Next" at bounding box center [362, 290] width 138 height 34
click at [223, 214] on icon at bounding box center [227, 231] width 37 height 38
click at [361, 174] on input "b." at bounding box center [361, 172] width 1 height 3
radio input "true"
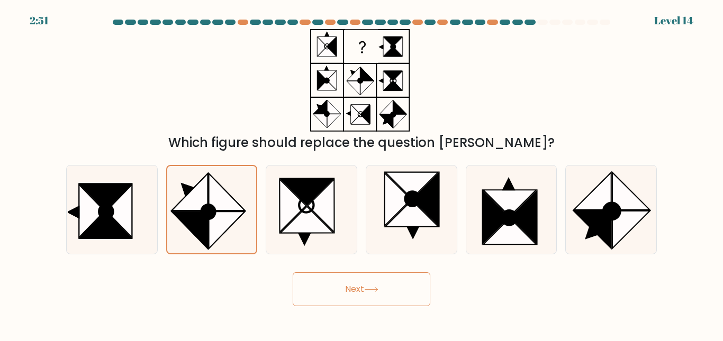
click at [356, 291] on button "Next" at bounding box center [362, 290] width 138 height 34
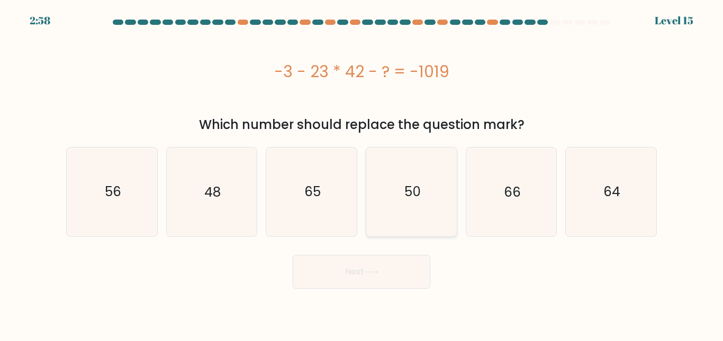
click at [444, 186] on icon "50" at bounding box center [411, 192] width 88 height 88
click at [362, 174] on input "d. 50" at bounding box center [361, 172] width 1 height 3
radio input "true"
click at [372, 277] on button "Next" at bounding box center [362, 272] width 138 height 34
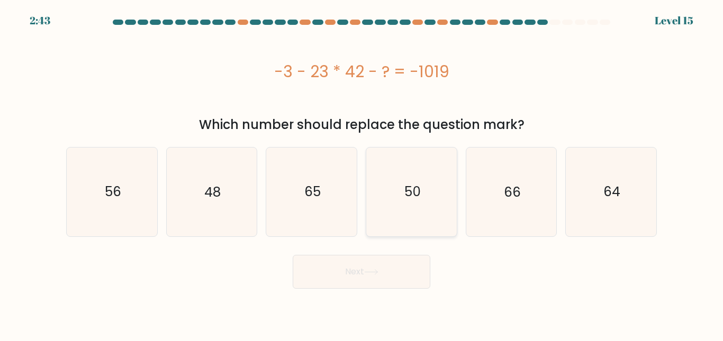
click at [410, 190] on text "50" at bounding box center [412, 192] width 16 height 19
click at [362, 174] on input "d. 50" at bounding box center [361, 172] width 1 height 3
radio input "true"
click at [378, 271] on icon at bounding box center [371, 272] width 14 height 6
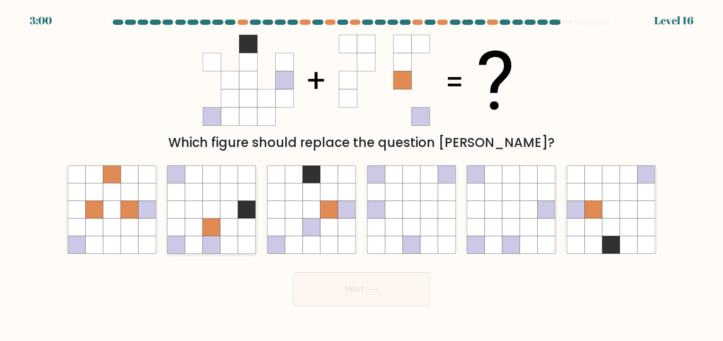
click at [209, 233] on icon at bounding box center [211, 227] width 17 height 17
click at [361, 174] on input "b." at bounding box center [361, 172] width 1 height 3
radio input "true"
drag, startPoint x: 341, startPoint y: 311, endPoint x: 372, endPoint y: 284, distance: 40.5
click at [372, 284] on body "2:58 Level 16" at bounding box center [361, 170] width 723 height 341
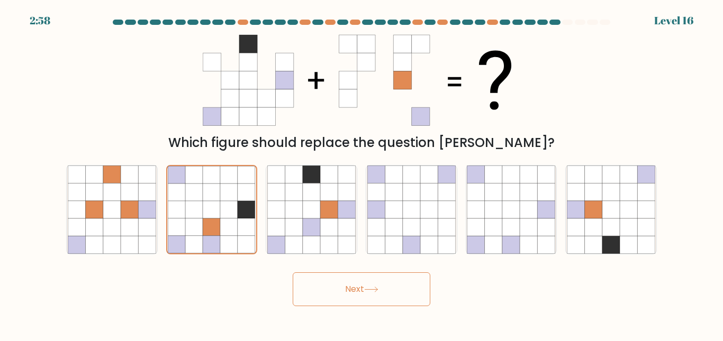
click at [372, 284] on button "Next" at bounding box center [362, 290] width 138 height 34
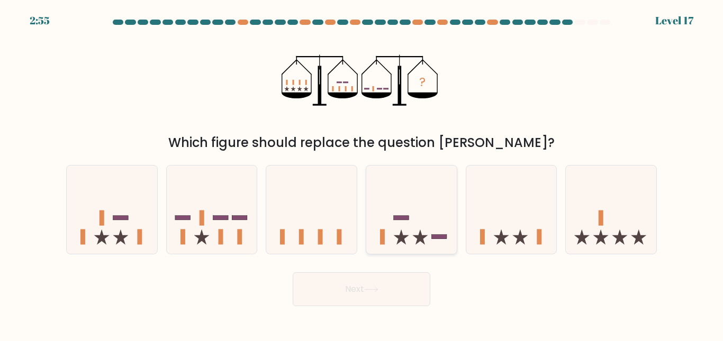
click at [410, 236] on icon at bounding box center [411, 210] width 90 height 75
click at [362, 174] on input "d." at bounding box center [361, 172] width 1 height 3
radio input "true"
click at [391, 279] on button "Next" at bounding box center [362, 290] width 138 height 34
click at [378, 292] on icon at bounding box center [371, 290] width 14 height 6
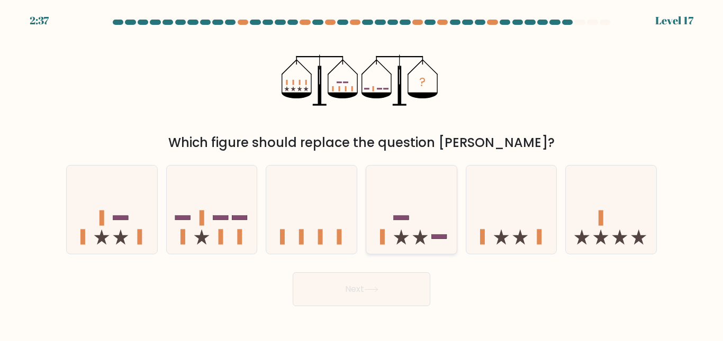
click at [423, 219] on icon at bounding box center [411, 210] width 90 height 75
click at [362, 174] on input "d." at bounding box center [361, 172] width 1 height 3
radio input "true"
click at [370, 291] on icon at bounding box center [371, 290] width 14 height 6
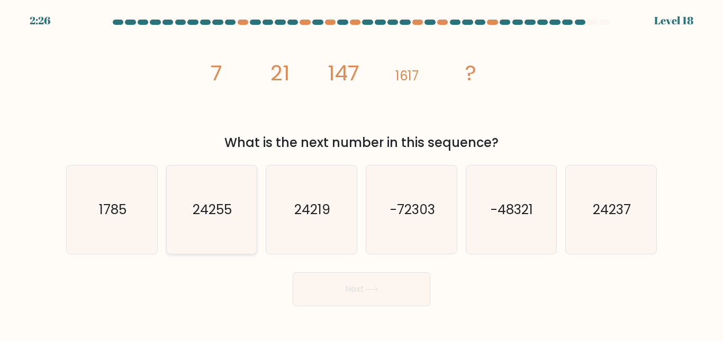
click at [194, 212] on text "24255" at bounding box center [212, 210] width 39 height 19
click at [361, 174] on input "b. 24255" at bounding box center [361, 172] width 1 height 3
radio input "true"
click at [363, 288] on button "Next" at bounding box center [362, 290] width 138 height 34
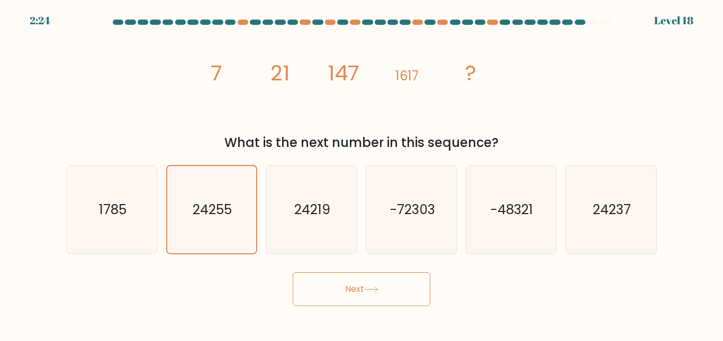
click at [363, 288] on button "Next" at bounding box center [362, 290] width 138 height 34
click at [224, 199] on icon "24255" at bounding box center [211, 210] width 88 height 88
click at [361, 174] on input "b. 24255" at bounding box center [361, 172] width 1 height 3
radio input "true"
click at [352, 285] on button "Next" at bounding box center [362, 290] width 138 height 34
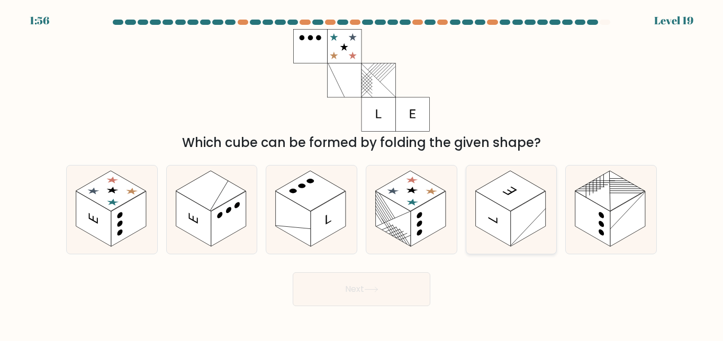
click at [518, 219] on rect at bounding box center [528, 220] width 35 height 56
click at [362, 174] on input "e." at bounding box center [361, 172] width 1 height 3
radio input "true"
click at [368, 294] on button "Next" at bounding box center [362, 290] width 138 height 34
click at [383, 291] on button "Next" at bounding box center [362, 290] width 138 height 34
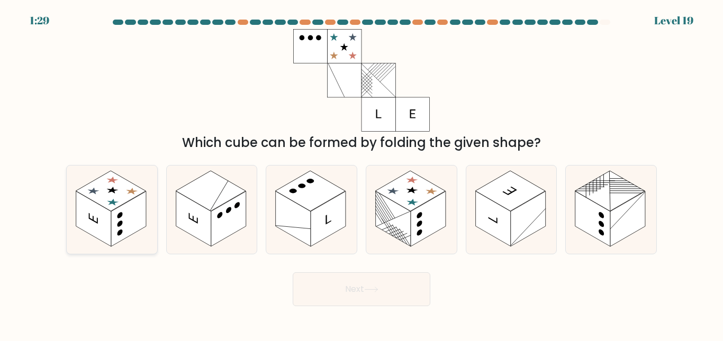
click at [102, 233] on rect at bounding box center [93, 219] width 35 height 56
click at [361, 174] on input "a." at bounding box center [361, 172] width 1 height 3
radio input "true"
click at [352, 289] on button "Next" at bounding box center [362, 290] width 138 height 34
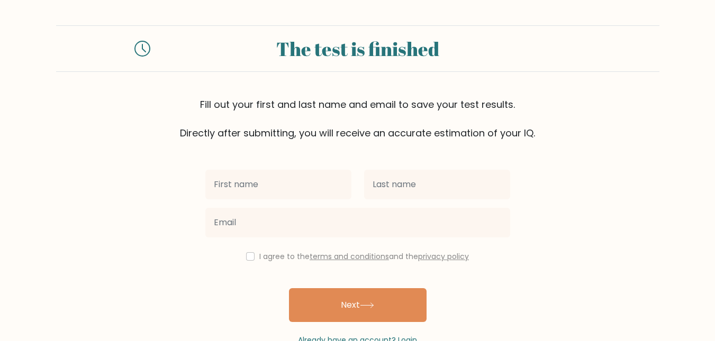
type input "j"
type input "Jemela Fe"
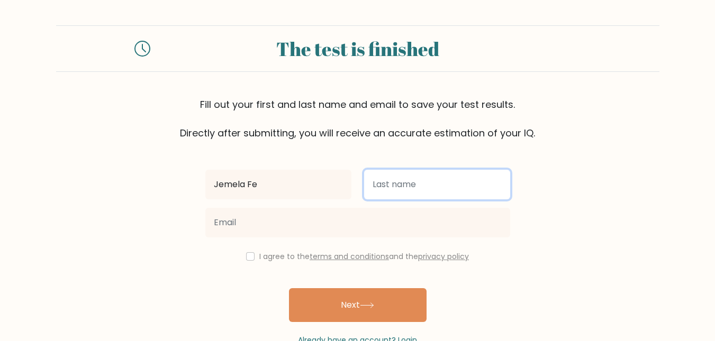
click at [418, 180] on input "text" at bounding box center [437, 185] width 146 height 30
type input "Playda"
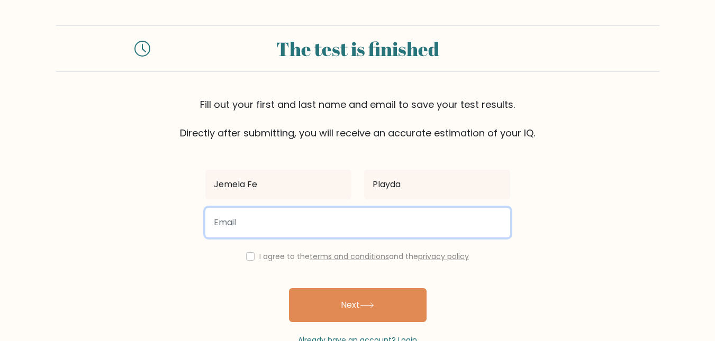
click at [277, 230] on input "email" at bounding box center [357, 223] width 305 height 30
type input "[EMAIL_ADDRESS][DOMAIN_NAME]"
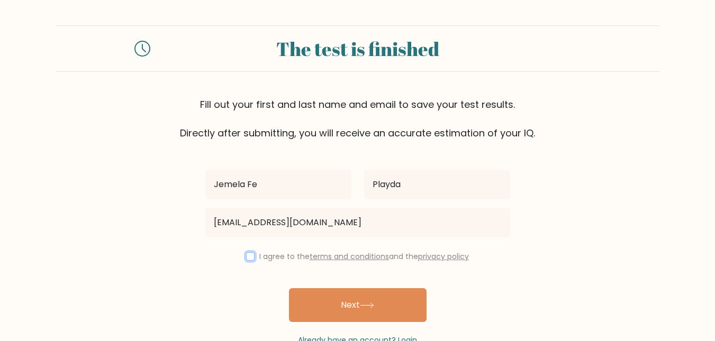
click at [248, 259] on input "checkbox" at bounding box center [250, 256] width 8 height 8
checkbox input "true"
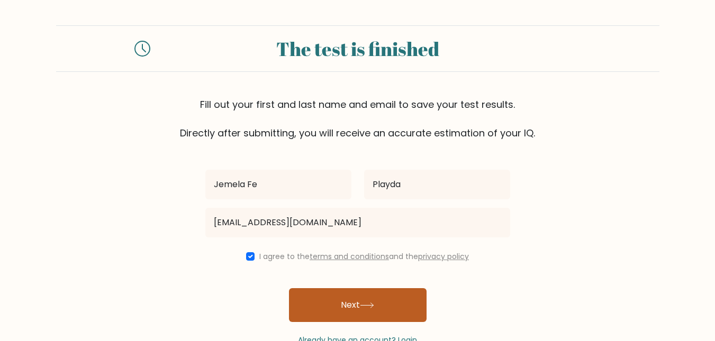
click at [354, 304] on button "Next" at bounding box center [358, 305] width 138 height 34
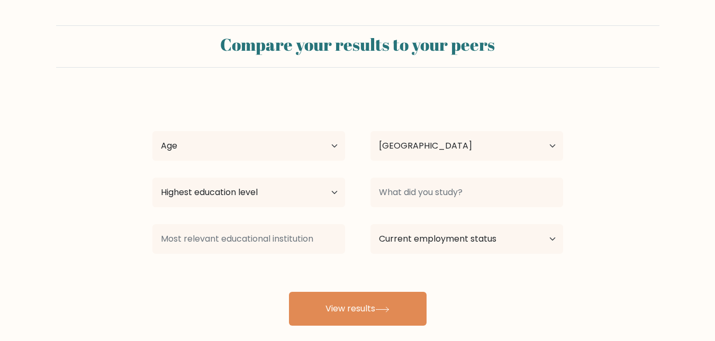
select select "PH"
click at [329, 150] on select "Age Under [DEMOGRAPHIC_DATA] [DEMOGRAPHIC_DATA] [DEMOGRAPHIC_DATA] [DEMOGRAPHIC…" at bounding box center [248, 146] width 193 height 30
select select "18_24"
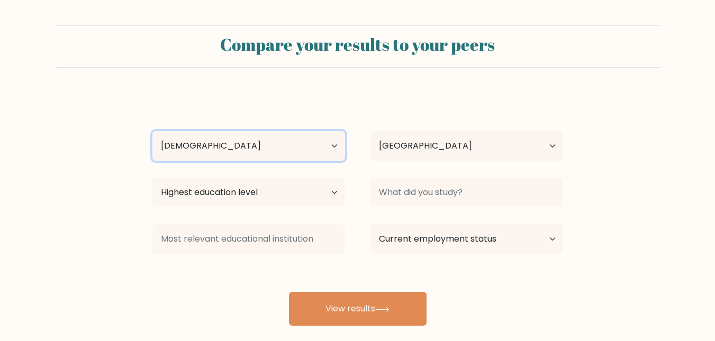
click at [152, 131] on select "Age Under [DEMOGRAPHIC_DATA] [DEMOGRAPHIC_DATA] [DEMOGRAPHIC_DATA] [DEMOGRAPHIC…" at bounding box center [248, 146] width 193 height 30
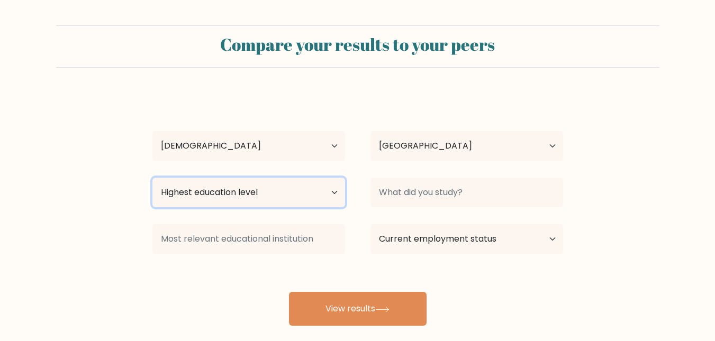
click at [322, 190] on select "Highest education level No schooling Primary Lower Secondary Upper Secondary Oc…" at bounding box center [248, 193] width 193 height 30
select select "bachelors_degree"
click at [152, 178] on select "Highest education level No schooling Primary Lower Secondary Upper Secondary Oc…" at bounding box center [248, 193] width 193 height 30
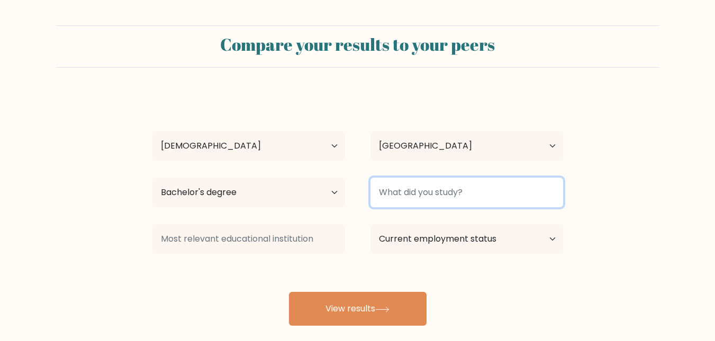
click at [464, 189] on input at bounding box center [466, 193] width 193 height 30
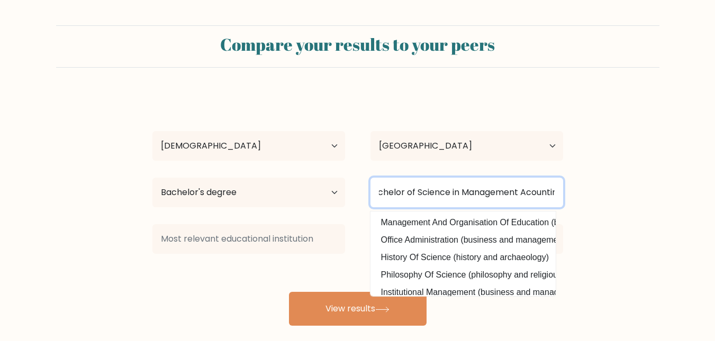
scroll to position [0, 23]
click at [454, 191] on input "Bachelor of Science in Management Acounting" at bounding box center [466, 193] width 193 height 30
click at [520, 194] on input "Management Acounting" at bounding box center [466, 193] width 193 height 30
type input "Management Acounting"
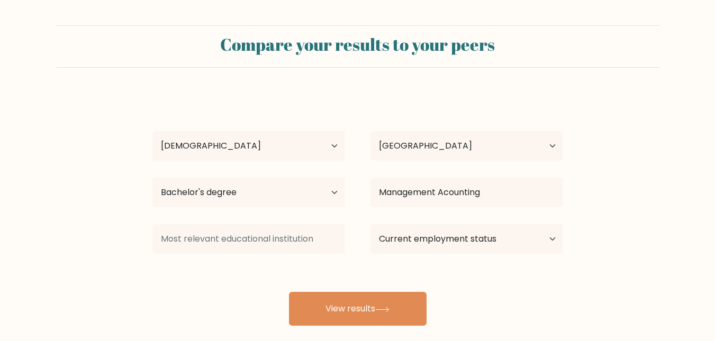
click at [653, 214] on form "Compare your results to your peers Jemela Fe Playda Age Under 18 years old 18-2…" at bounding box center [357, 175] width 715 height 301
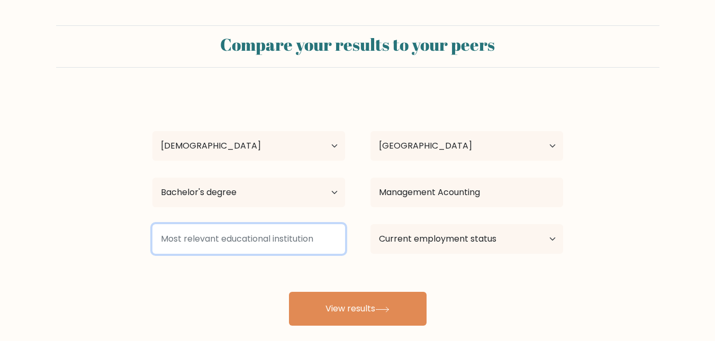
click at [269, 241] on input at bounding box center [248, 239] width 193 height 30
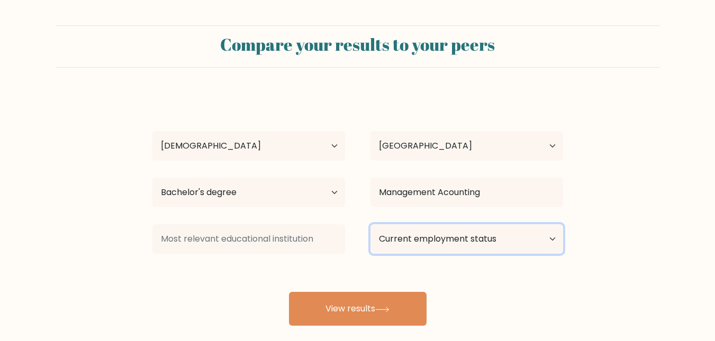
click at [428, 234] on select "Current employment status Employed Student Retired Other / prefer not to answer" at bounding box center [466, 239] width 193 height 30
select select "other"
click at [370, 224] on select "Current employment status Employed Student Retired Other / prefer not to answer" at bounding box center [466, 239] width 193 height 30
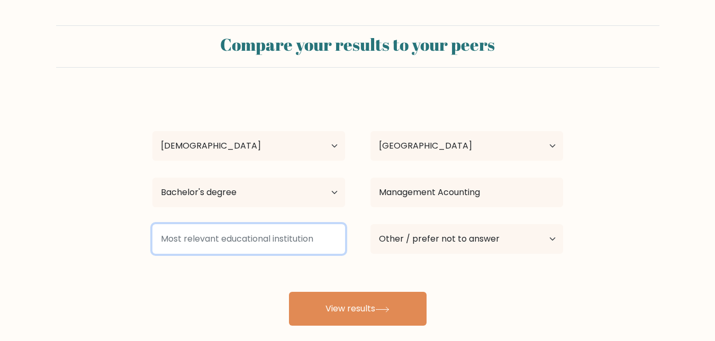
click at [289, 245] on input at bounding box center [248, 239] width 193 height 30
type input "C"
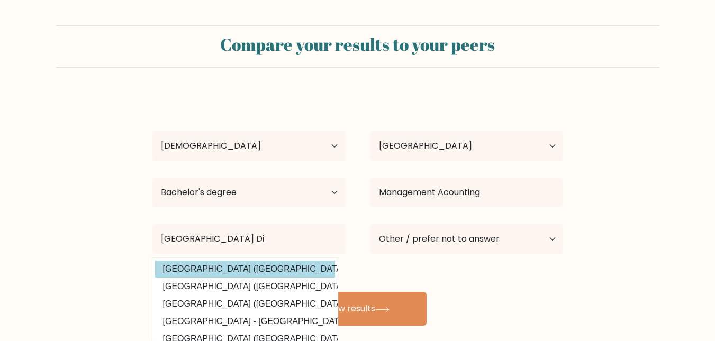
click at [266, 268] on div "Jemela Fe Playda Age Under 18 years old 18-24 years old 25-34 years old 35-44 y…" at bounding box center [357, 209] width 423 height 233
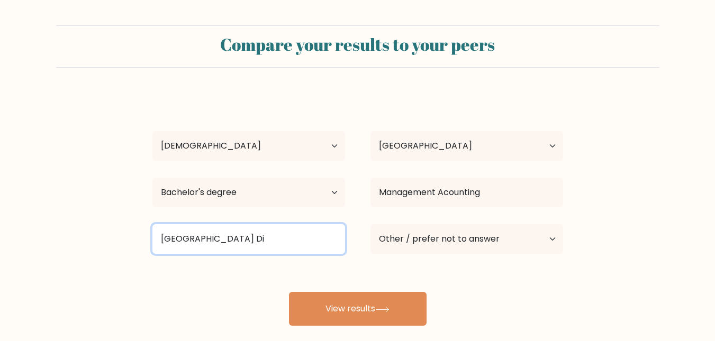
click at [281, 233] on input "University of Mindanao Di" at bounding box center [248, 239] width 193 height 30
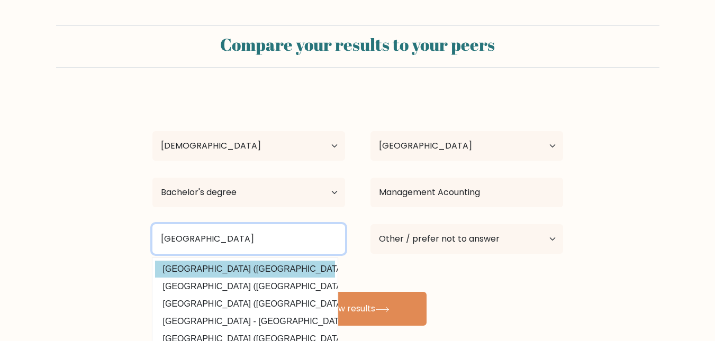
type input "University of Mindanao"
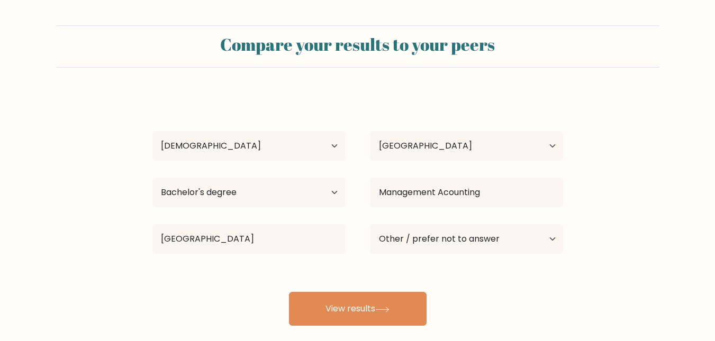
click at [251, 267] on div "Jemela Fe Playda Age Under 18 years old 18-24 years old 25-34 years old 35-44 y…" at bounding box center [357, 209] width 423 height 233
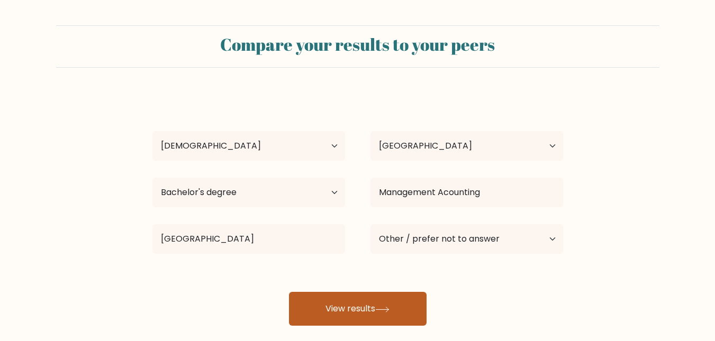
click at [348, 316] on button "View results" at bounding box center [358, 309] width 138 height 34
